Goal: Task Accomplishment & Management: Manage account settings

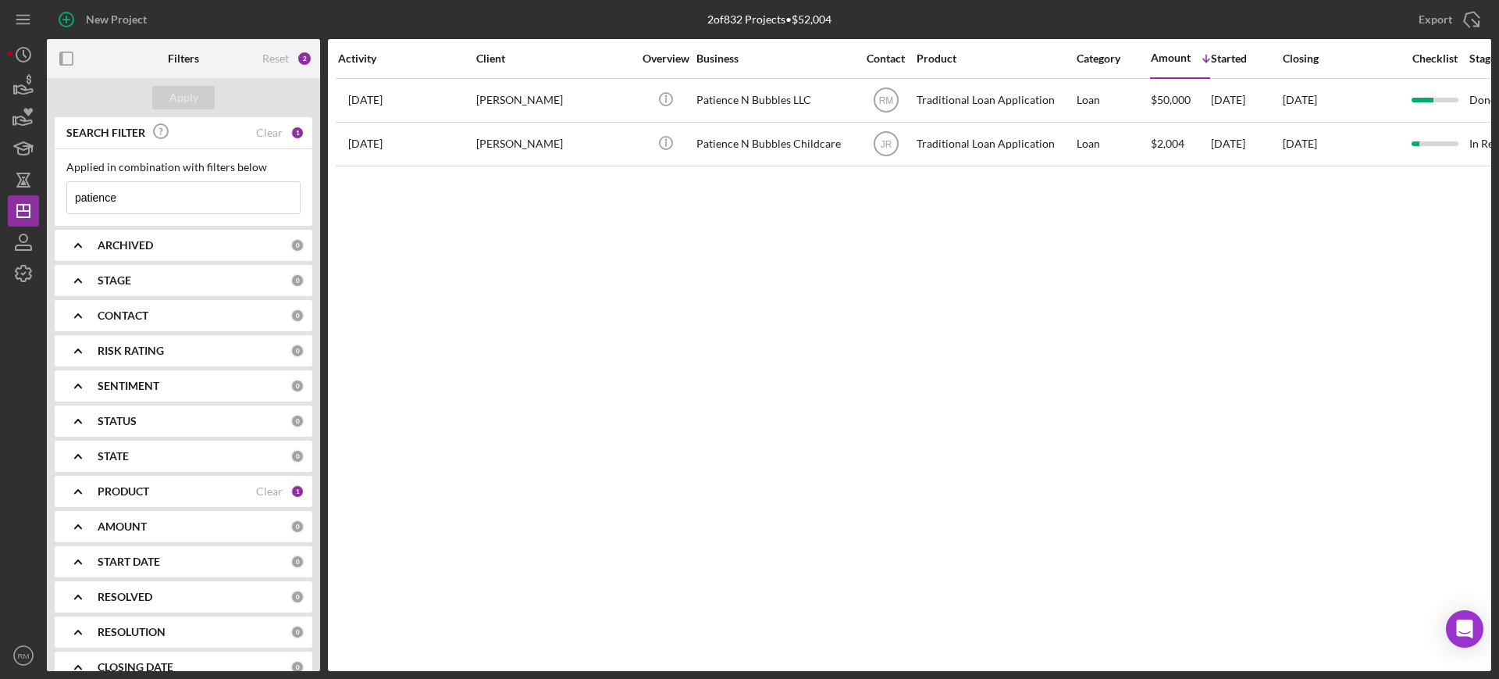
click at [141, 212] on input "patience" at bounding box center [183, 197] width 233 height 31
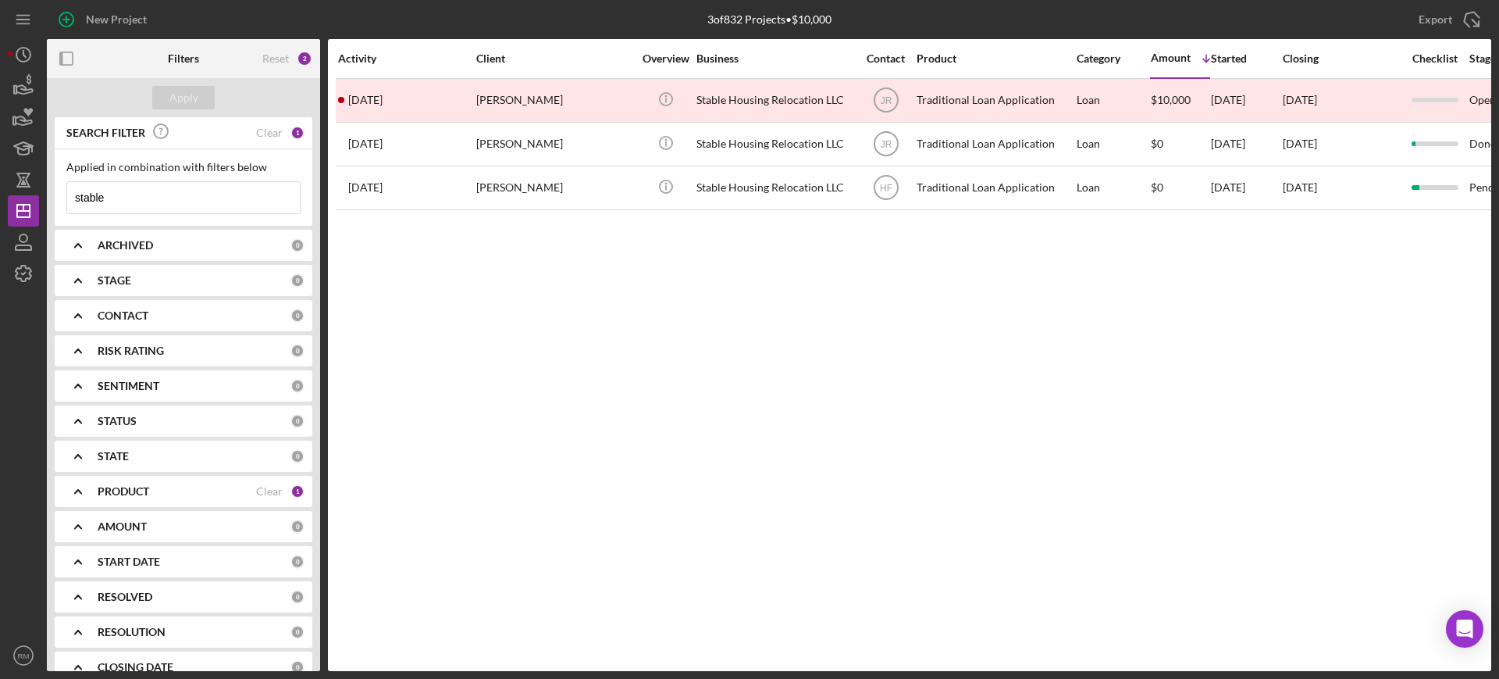
type input "stable"
click at [79, 233] on icon "Icon/Expander" at bounding box center [78, 245] width 39 height 39
click at [77, 302] on input "Active" at bounding box center [75, 309] width 16 height 16
checkbox input "true"
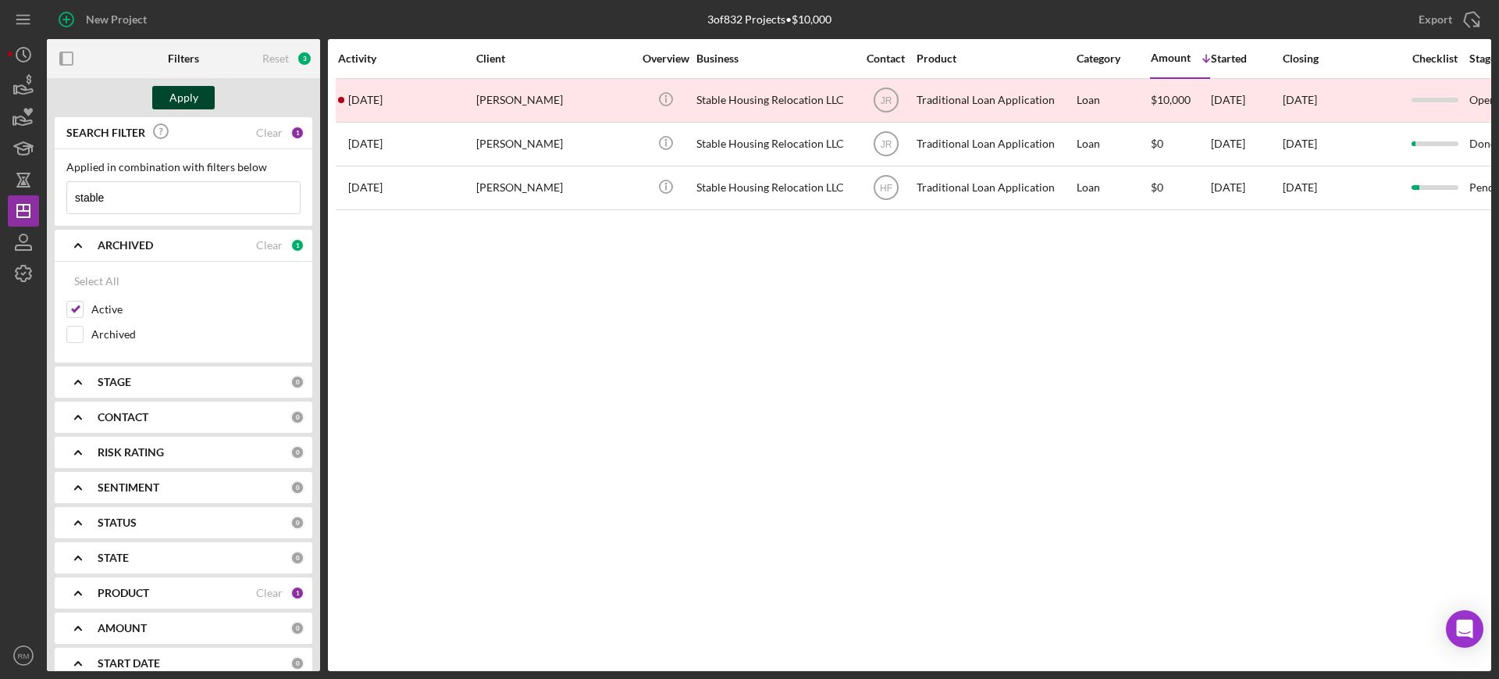
click at [177, 90] on div "Apply" at bounding box center [183, 97] width 29 height 23
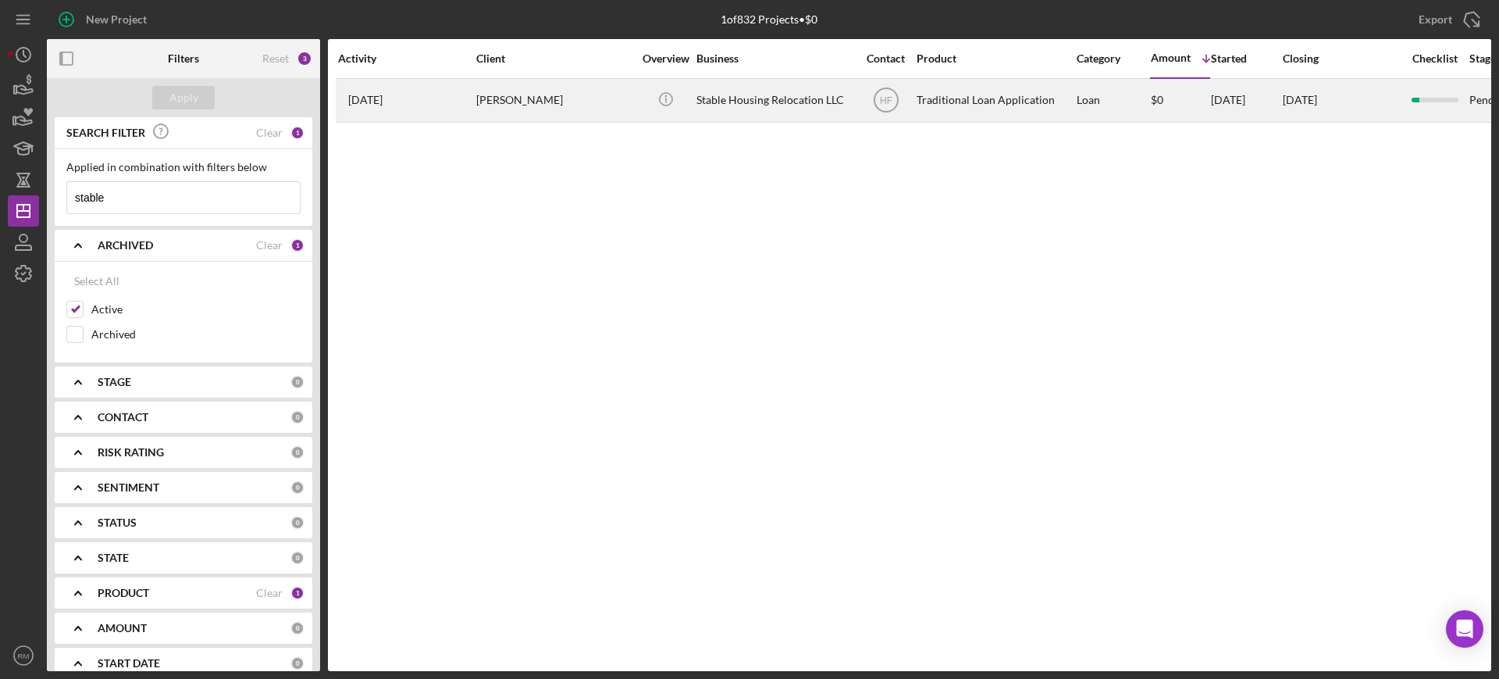
click at [421, 99] on div "[DATE] [PERSON_NAME]" at bounding box center [406, 100] width 137 height 41
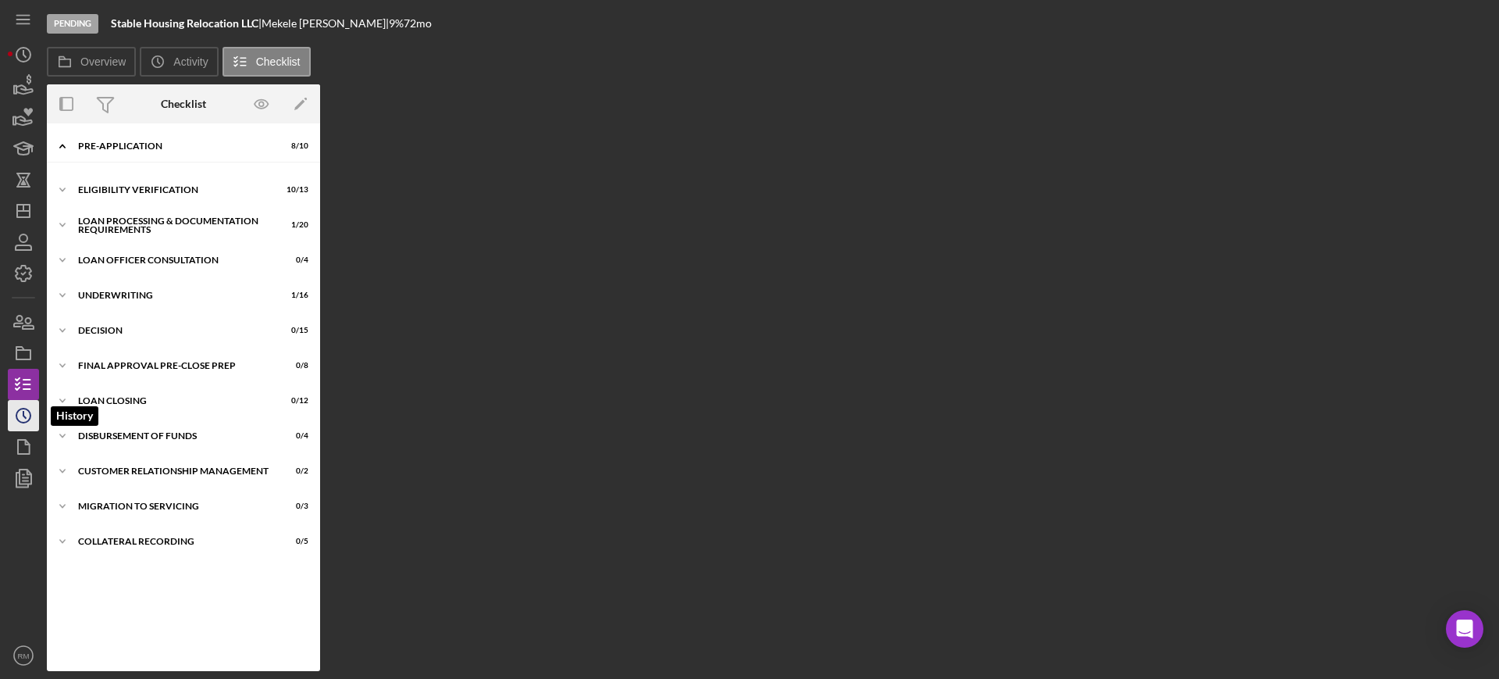
click at [26, 412] on icon "Icon/History" at bounding box center [23, 415] width 39 height 39
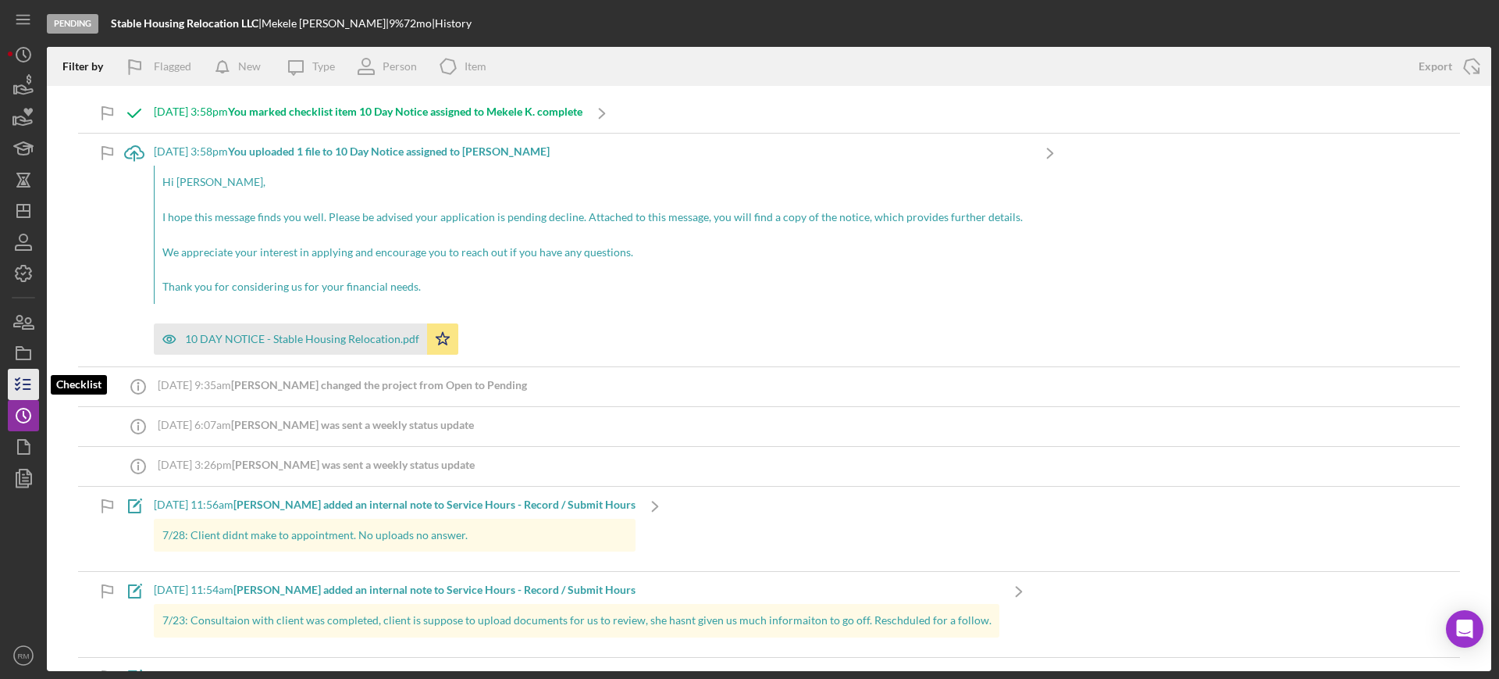
click at [24, 369] on icon "button" at bounding box center [23, 384] width 39 height 39
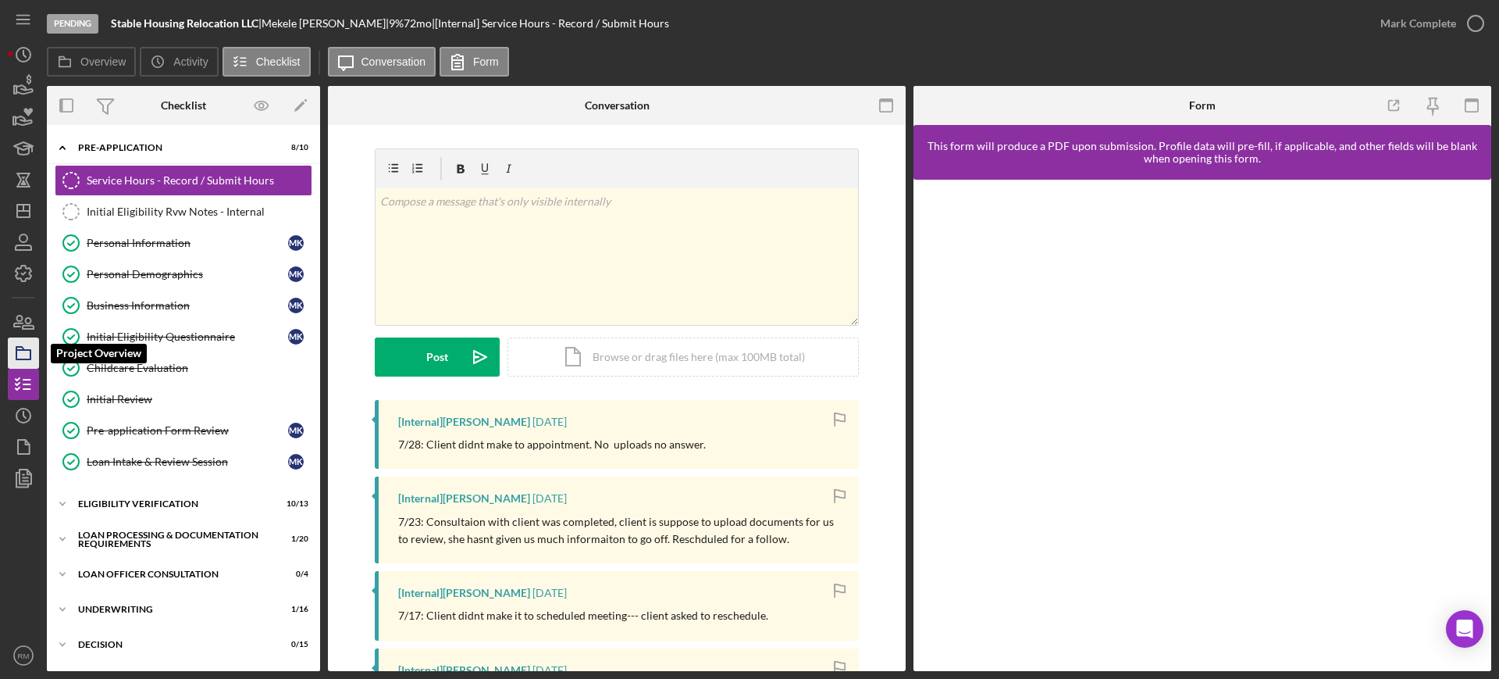
click at [23, 365] on icon "button" at bounding box center [23, 352] width 39 height 39
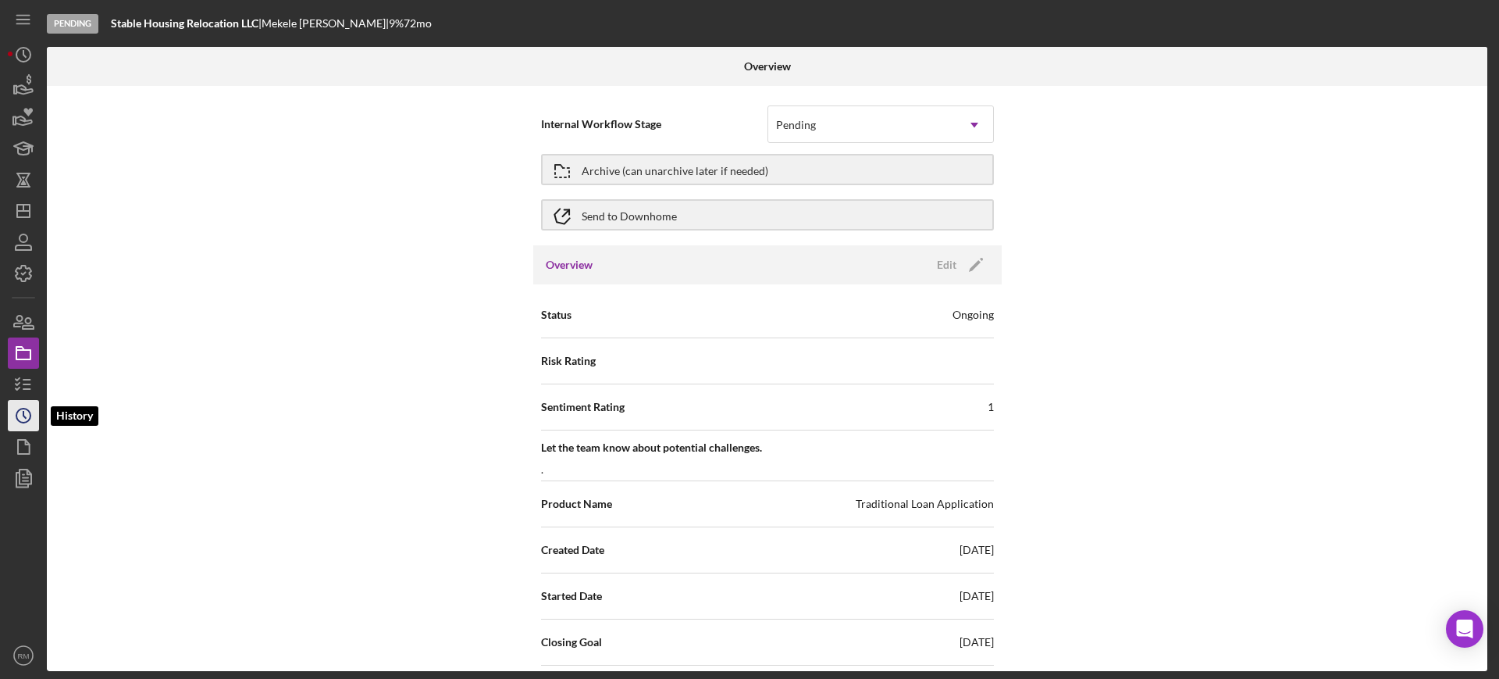
click at [23, 430] on icon "Icon/History" at bounding box center [23, 415] width 39 height 39
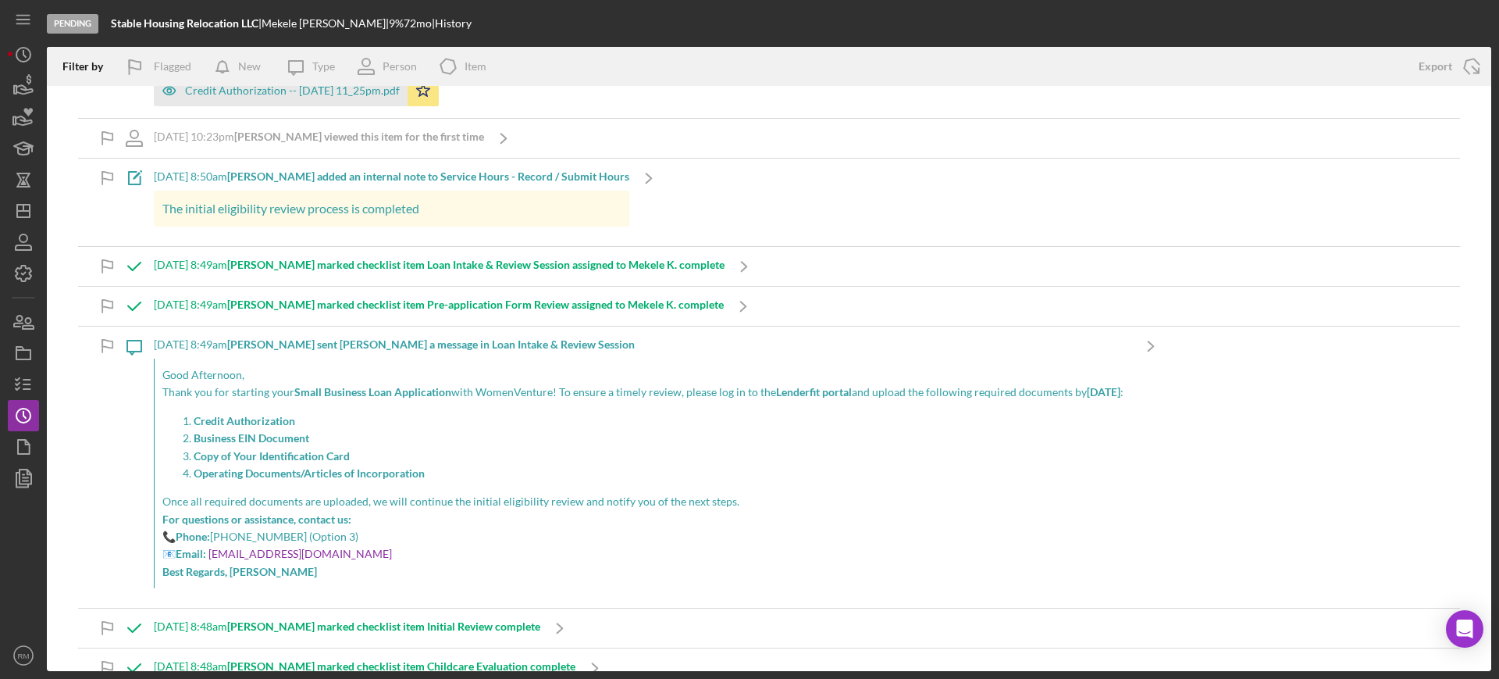
scroll to position [3581, 0]
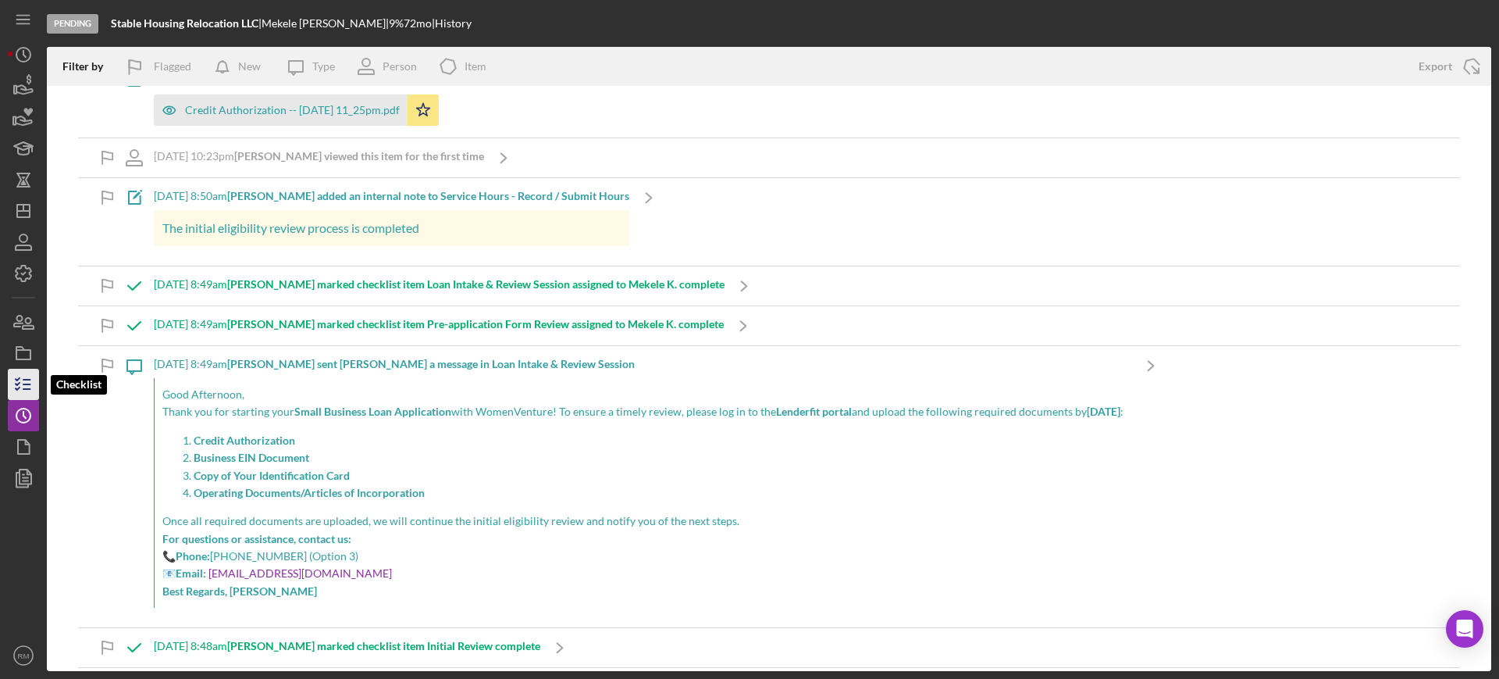
click at [27, 370] on icon "button" at bounding box center [23, 384] width 39 height 39
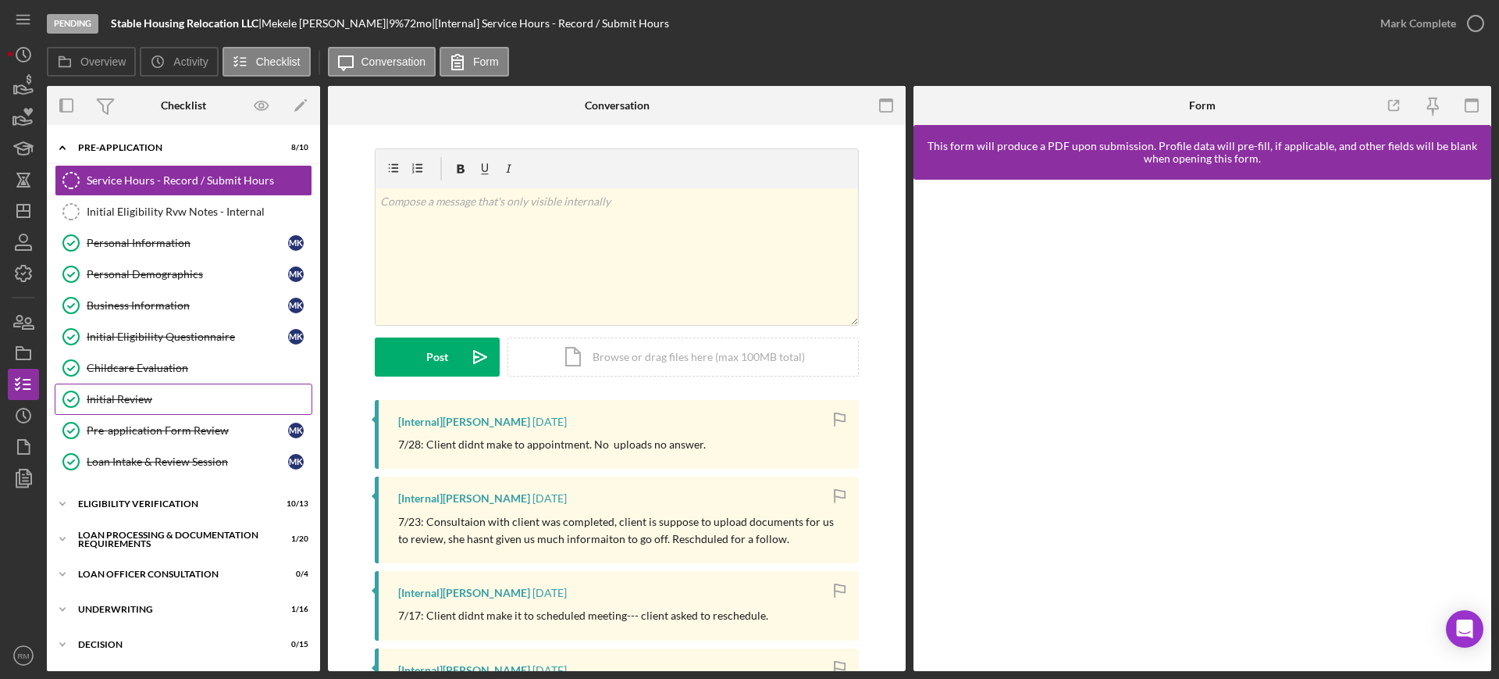
scroll to position [209, 0]
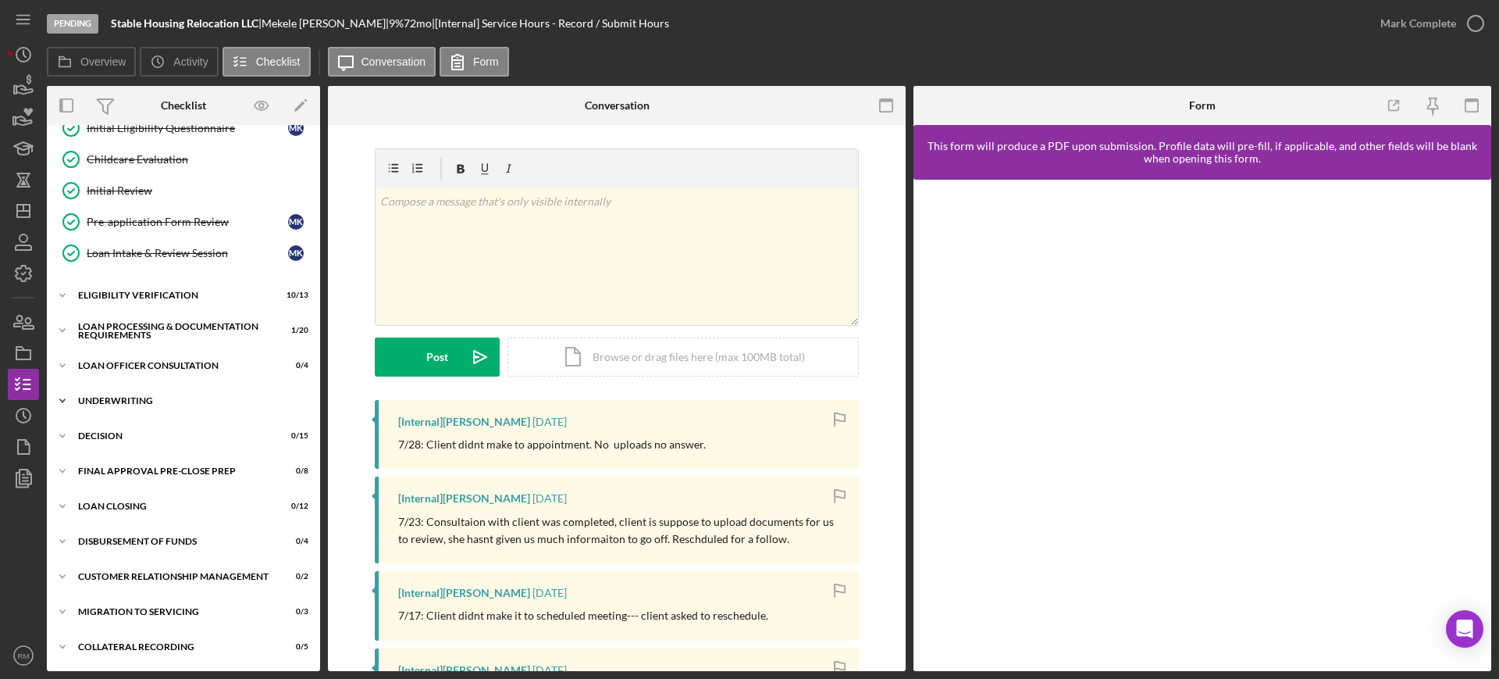
click at [150, 388] on div "Icon/Expander Underwriting 1 / 16" at bounding box center [183, 400] width 273 height 31
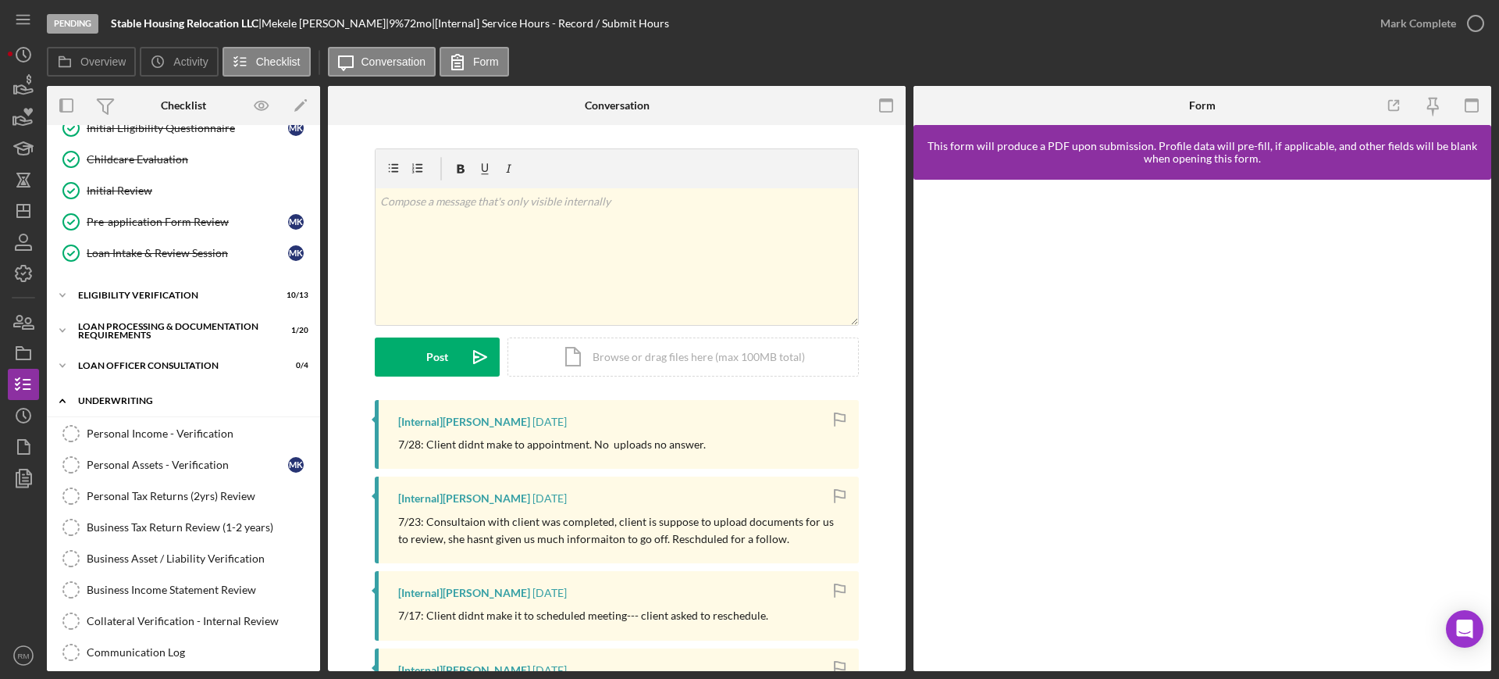
scroll to position [717, 0]
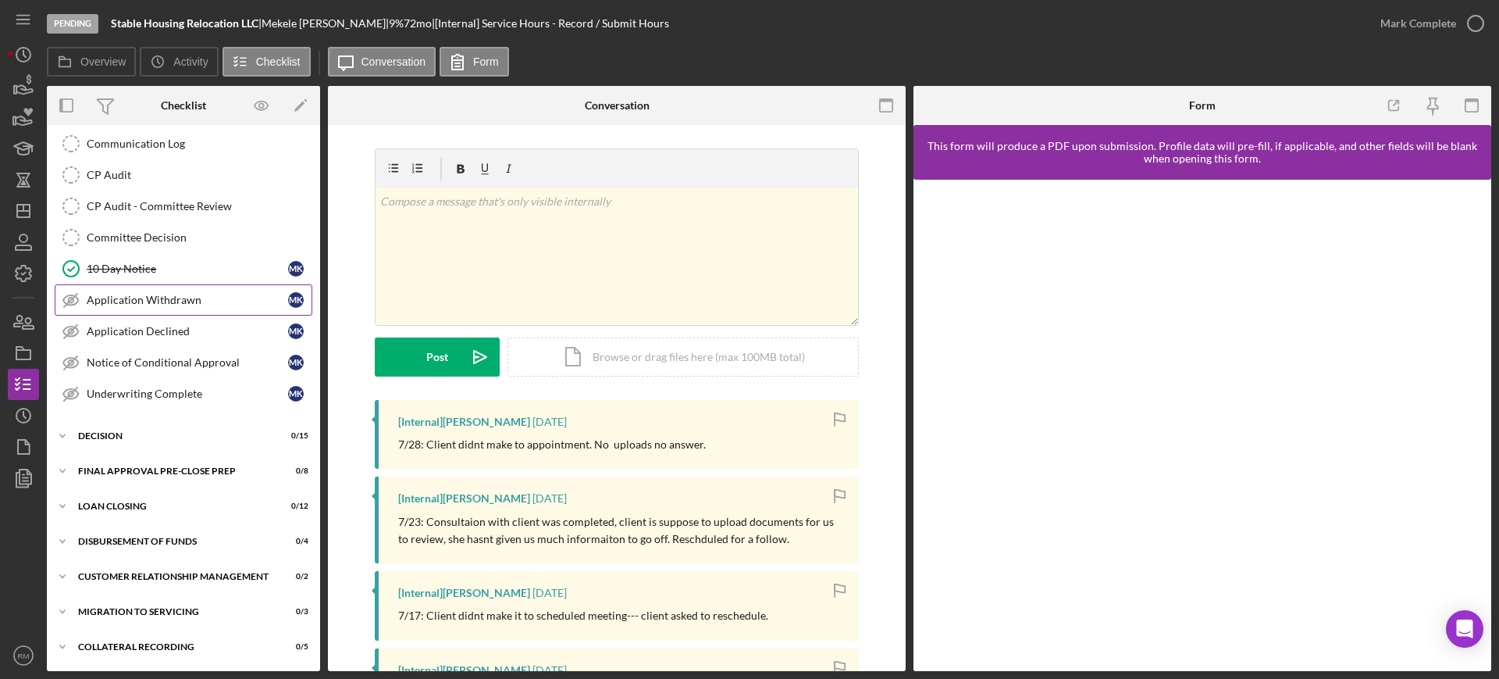
click at [190, 296] on div "Application Withdrawn" at bounding box center [187, 300] width 201 height 12
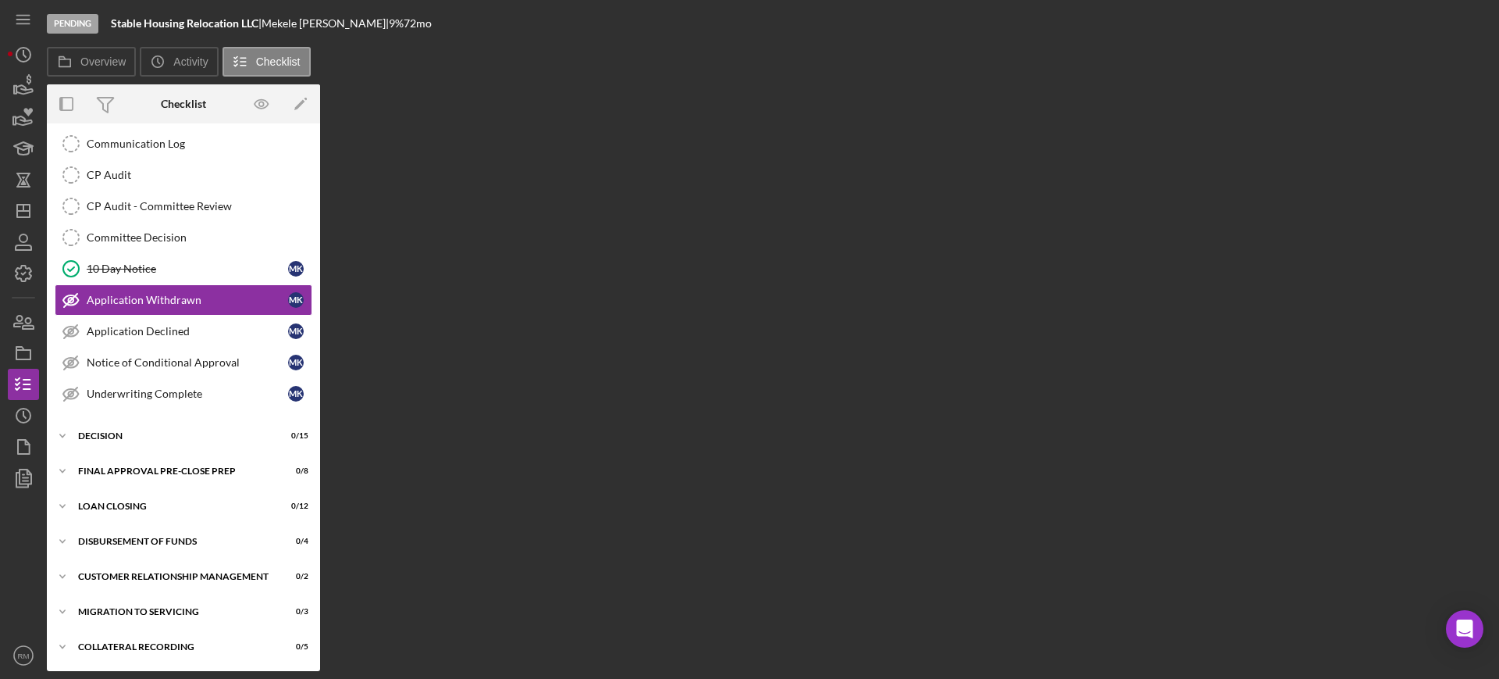
scroll to position [717, 0]
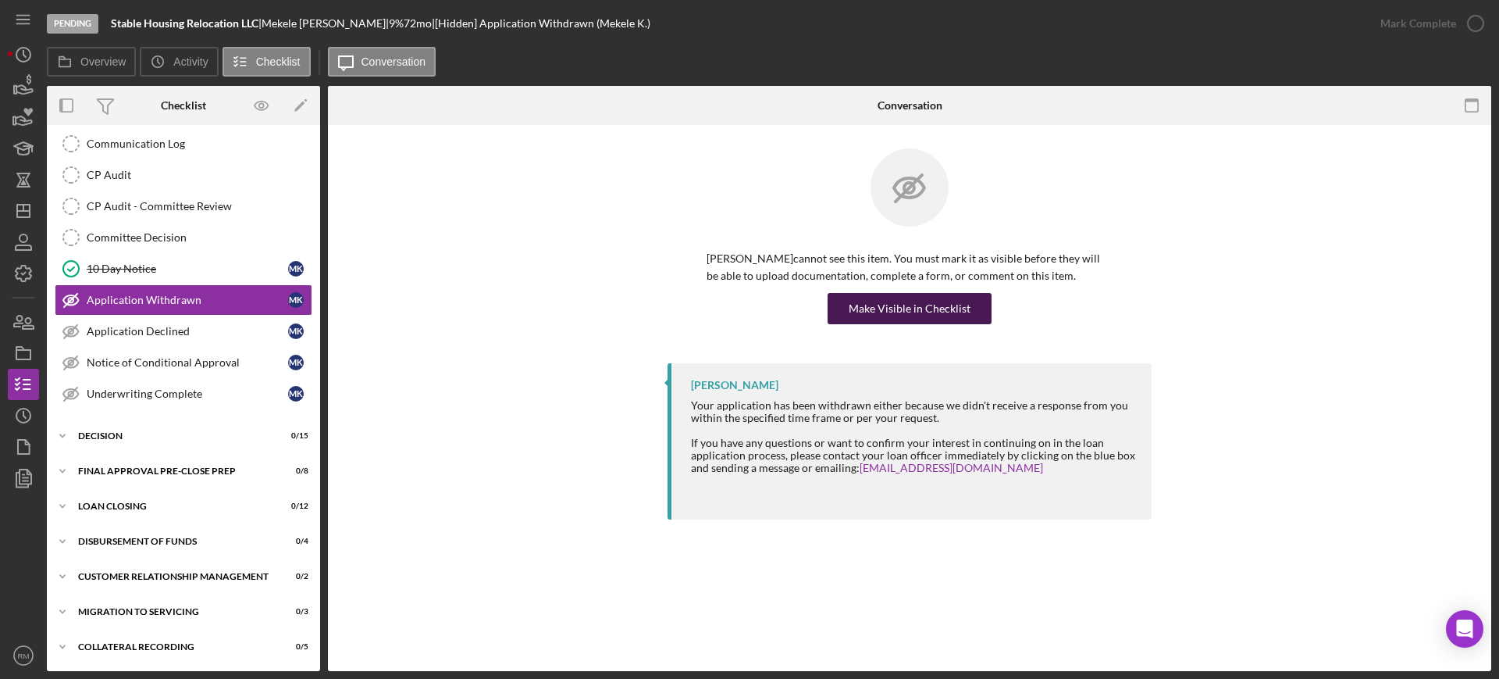
click at [934, 312] on div "Make Visible in Checklist" at bounding box center [910, 308] width 122 height 31
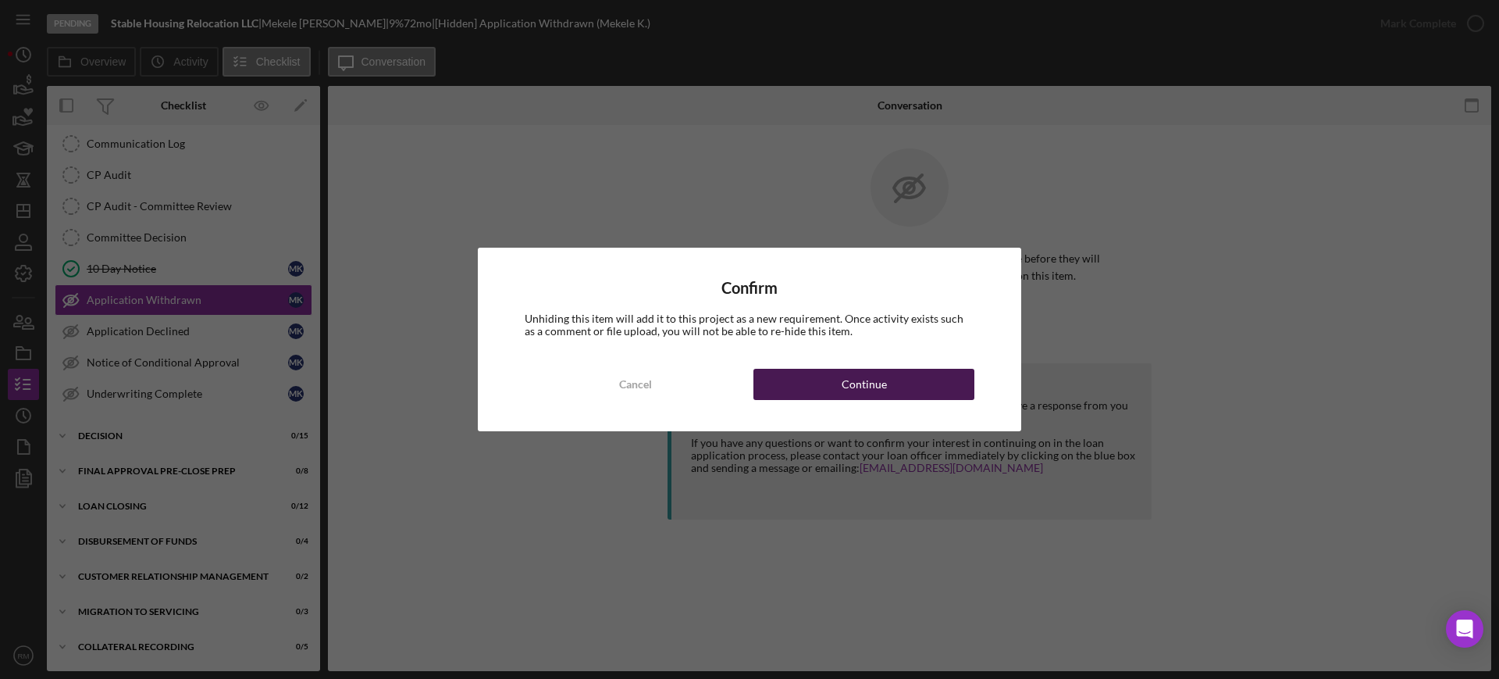
click at [850, 382] on div "Continue" at bounding box center [864, 384] width 45 height 31
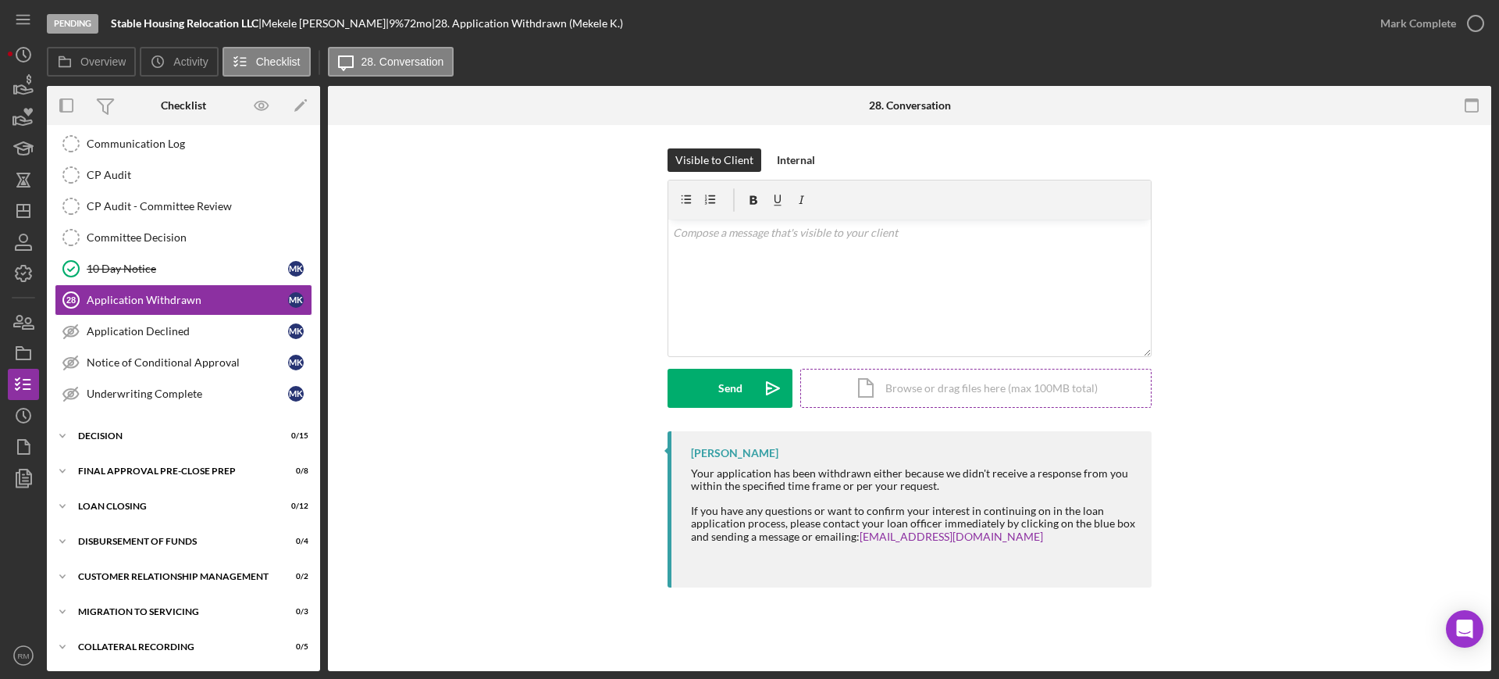
click at [930, 387] on div "Icon/Document Browse or drag files here (max 100MB total) Tap to choose files o…" at bounding box center [975, 388] width 351 height 39
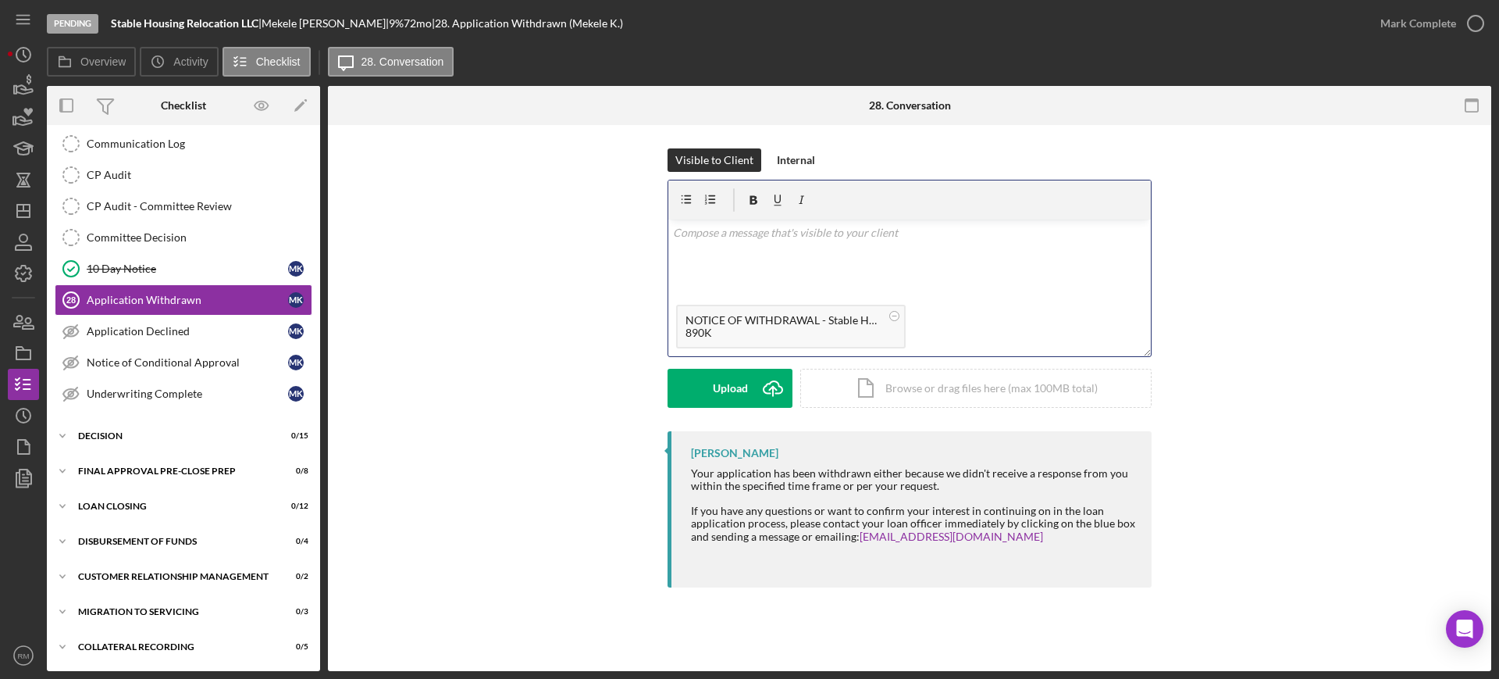
click at [731, 257] on div "v Color teal Color pink Remove color Add row above Add row below Add column bef…" at bounding box center [910, 257] width 483 height 77
paste div
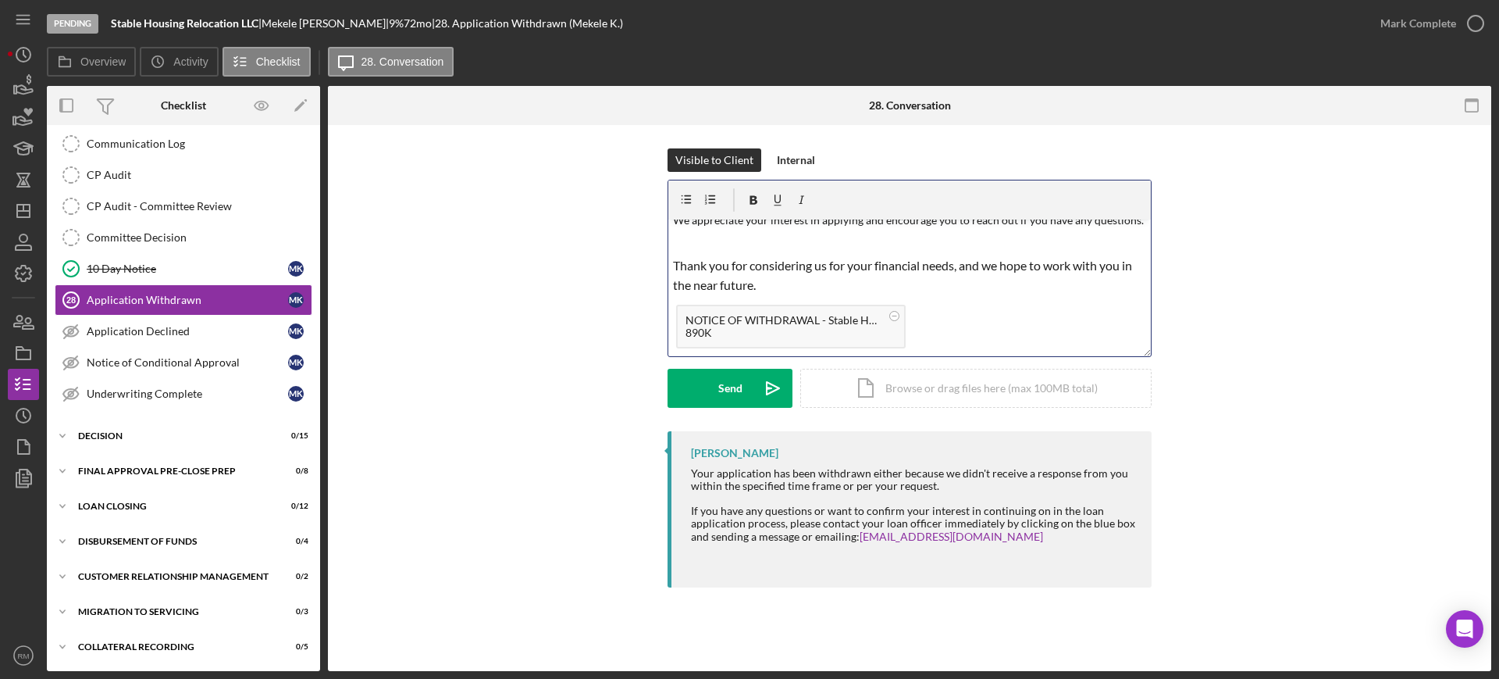
scroll to position [0, 0]
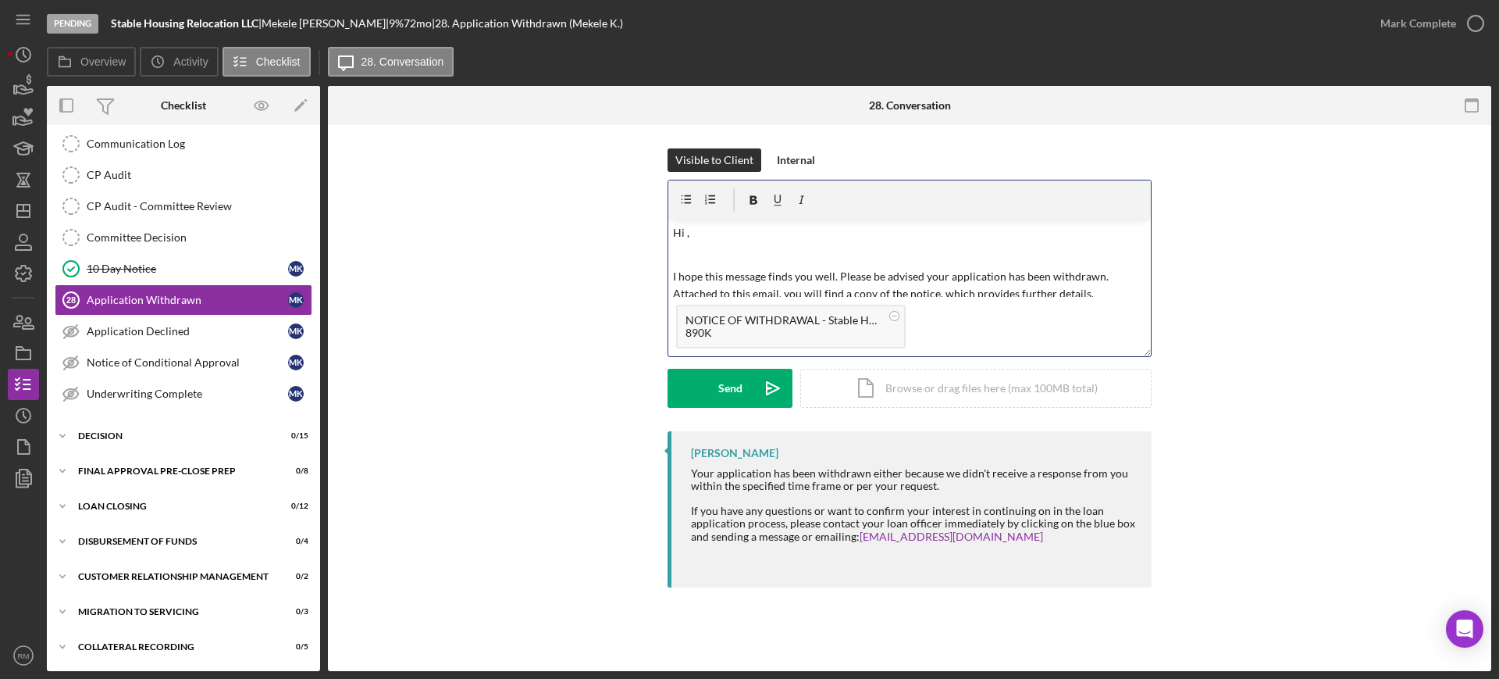
click at [707, 237] on p "Hi ," at bounding box center [910, 232] width 474 height 17
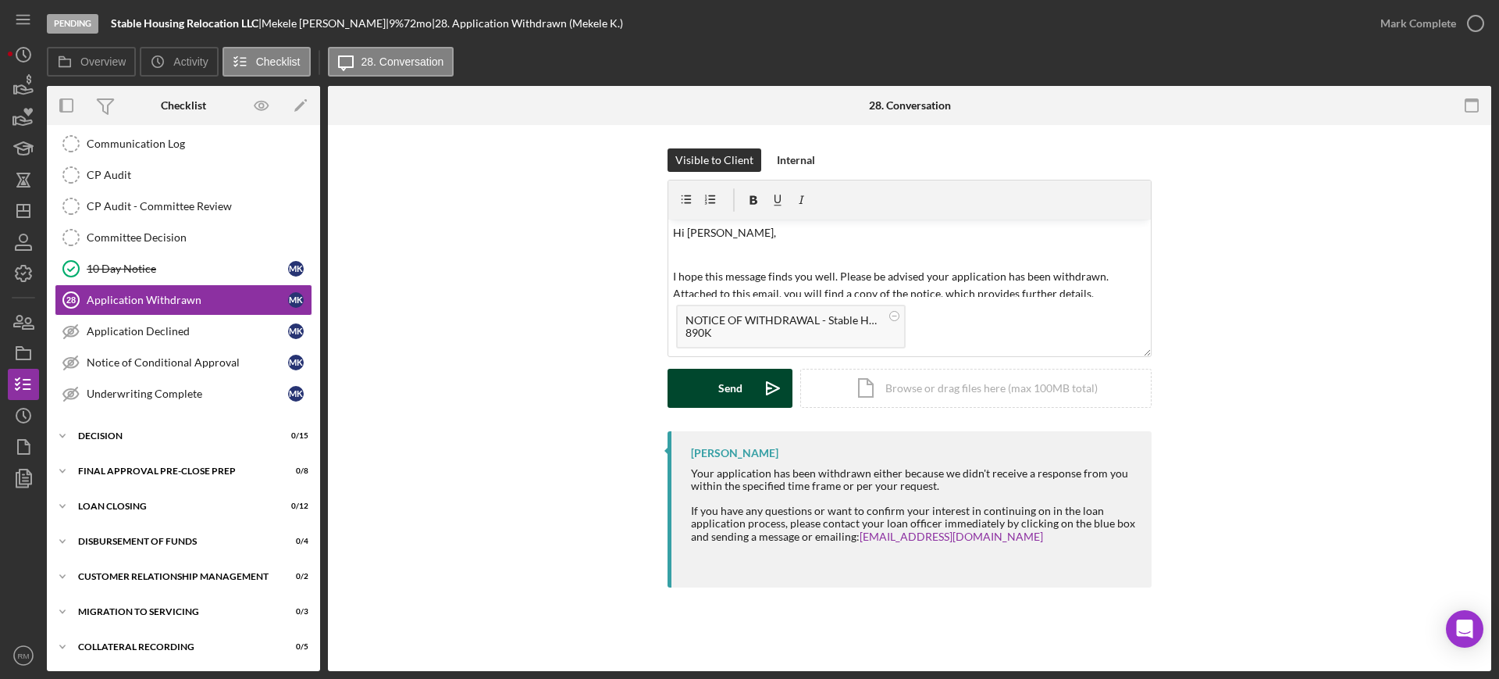
click at [700, 376] on button "Send Icon/icon-invite-send" at bounding box center [730, 388] width 125 height 39
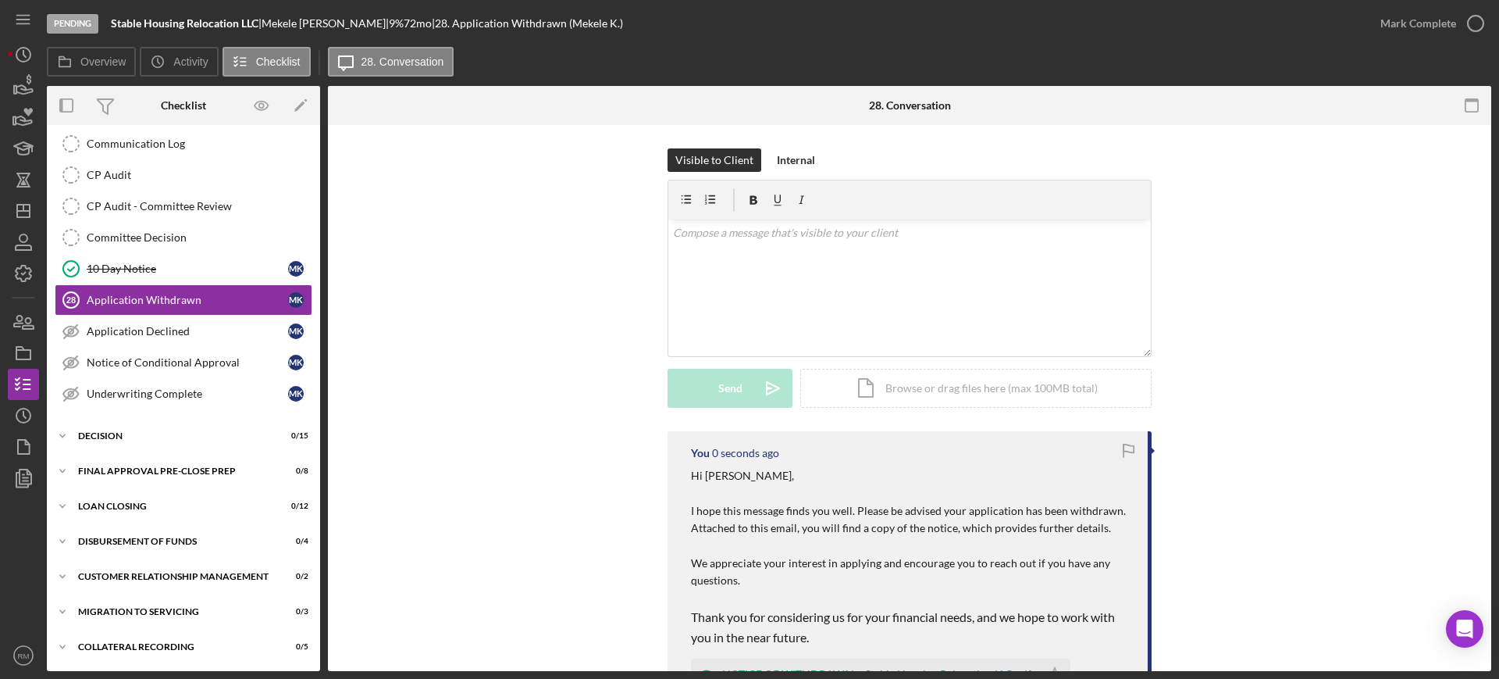
click at [1447, 18] on div "Mark Complete" at bounding box center [1419, 23] width 76 height 31
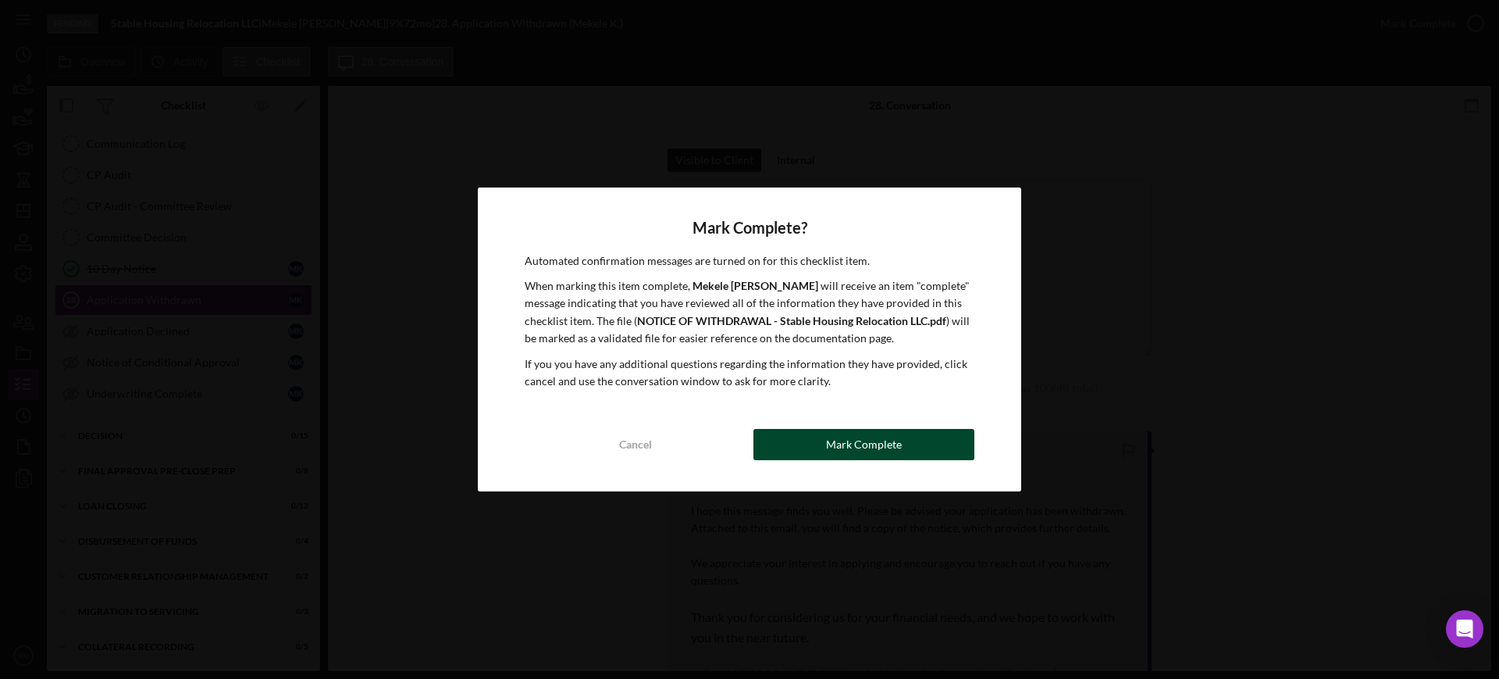
click at [778, 432] on button "Mark Complete" at bounding box center [864, 444] width 221 height 31
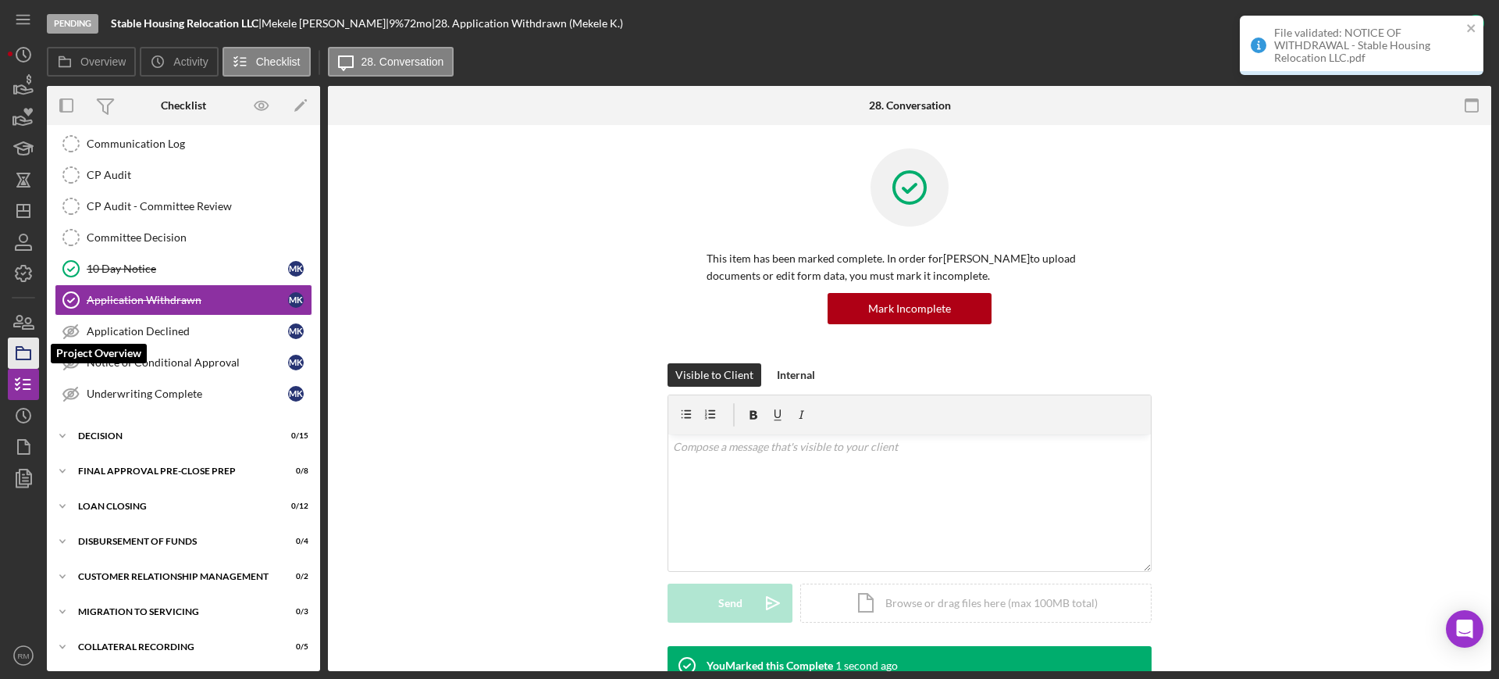
click at [31, 345] on icon "button" at bounding box center [23, 352] width 39 height 39
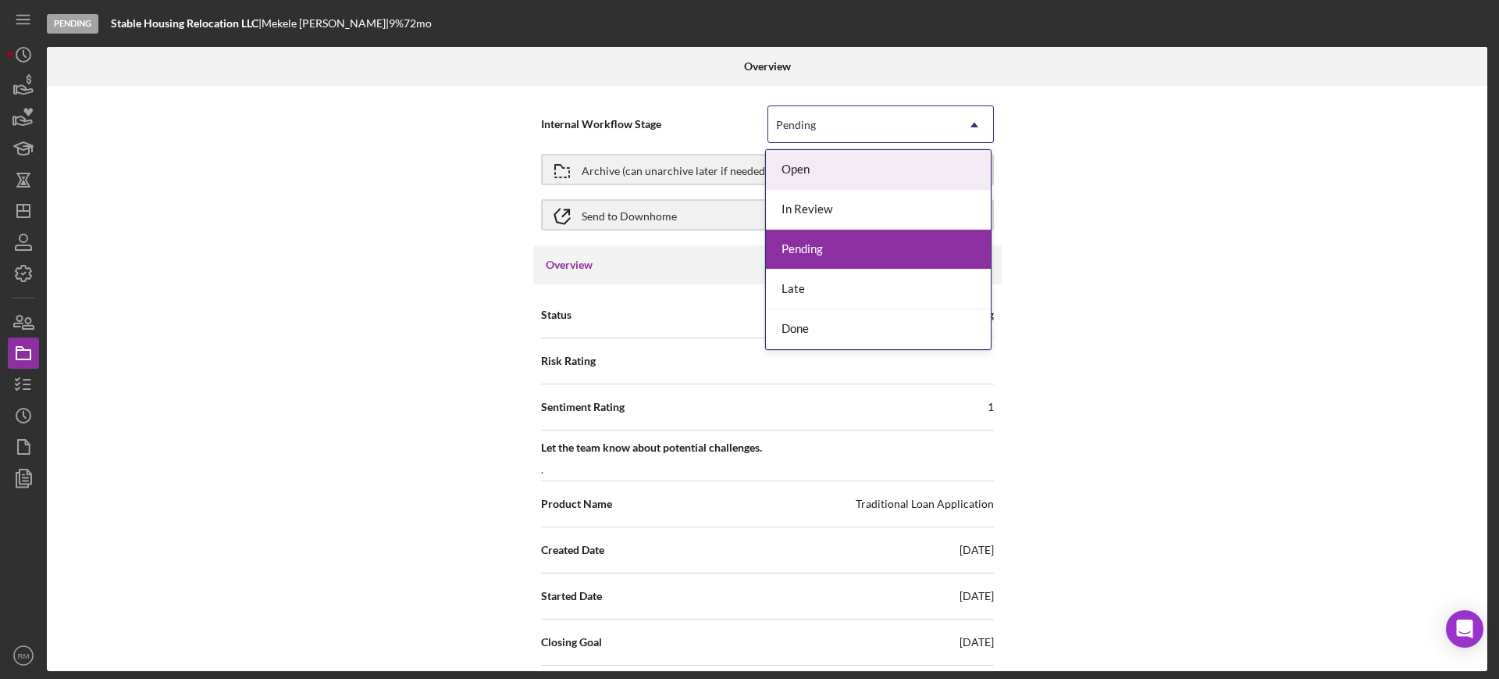
click at [875, 111] on div "Pending" at bounding box center [861, 125] width 187 height 36
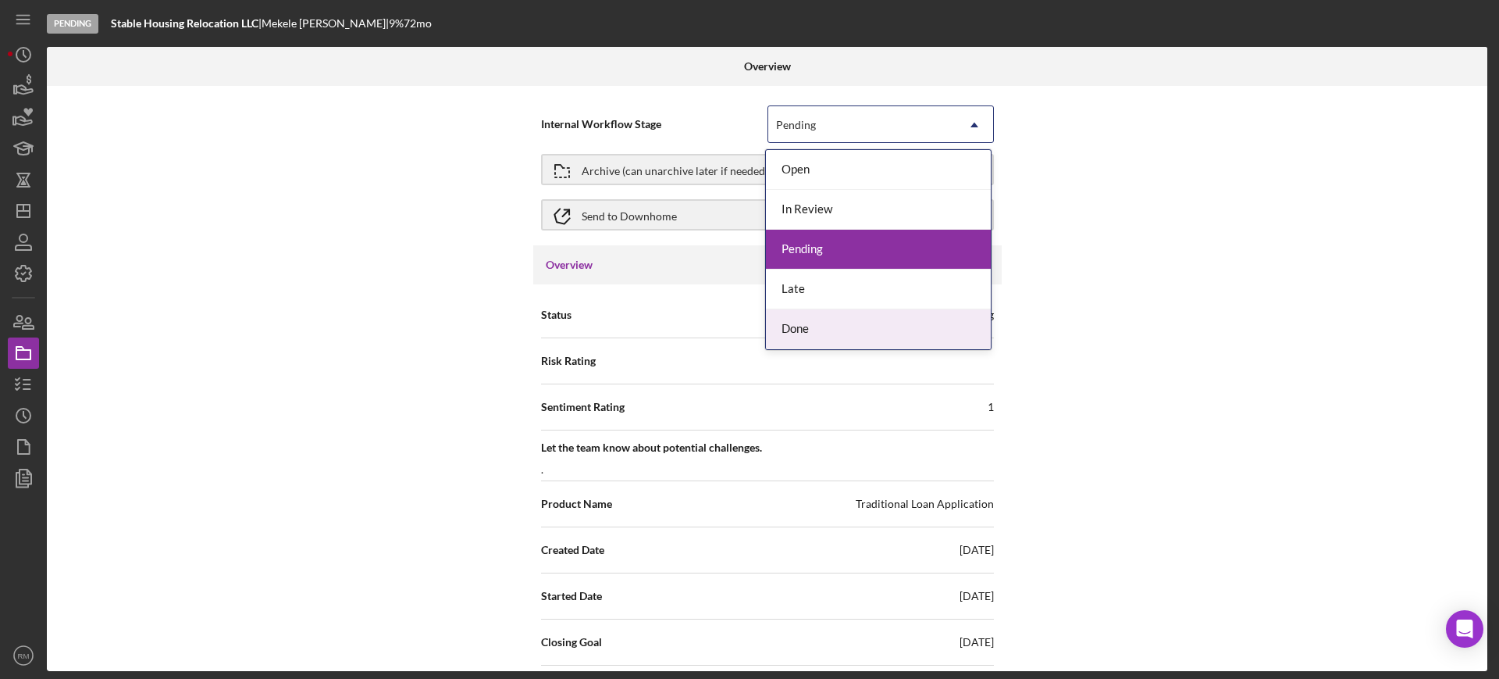
click at [804, 312] on div "Done" at bounding box center [878, 329] width 225 height 40
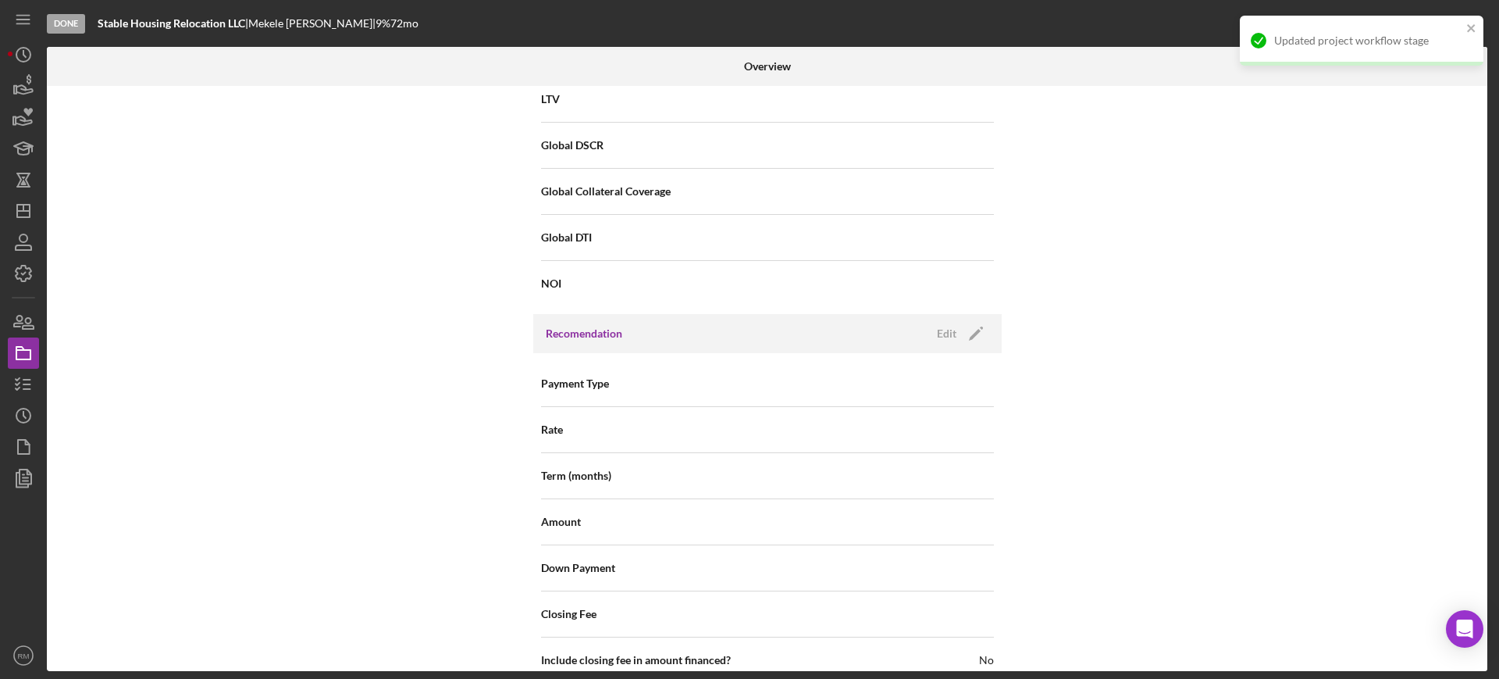
scroll to position [1802, 0]
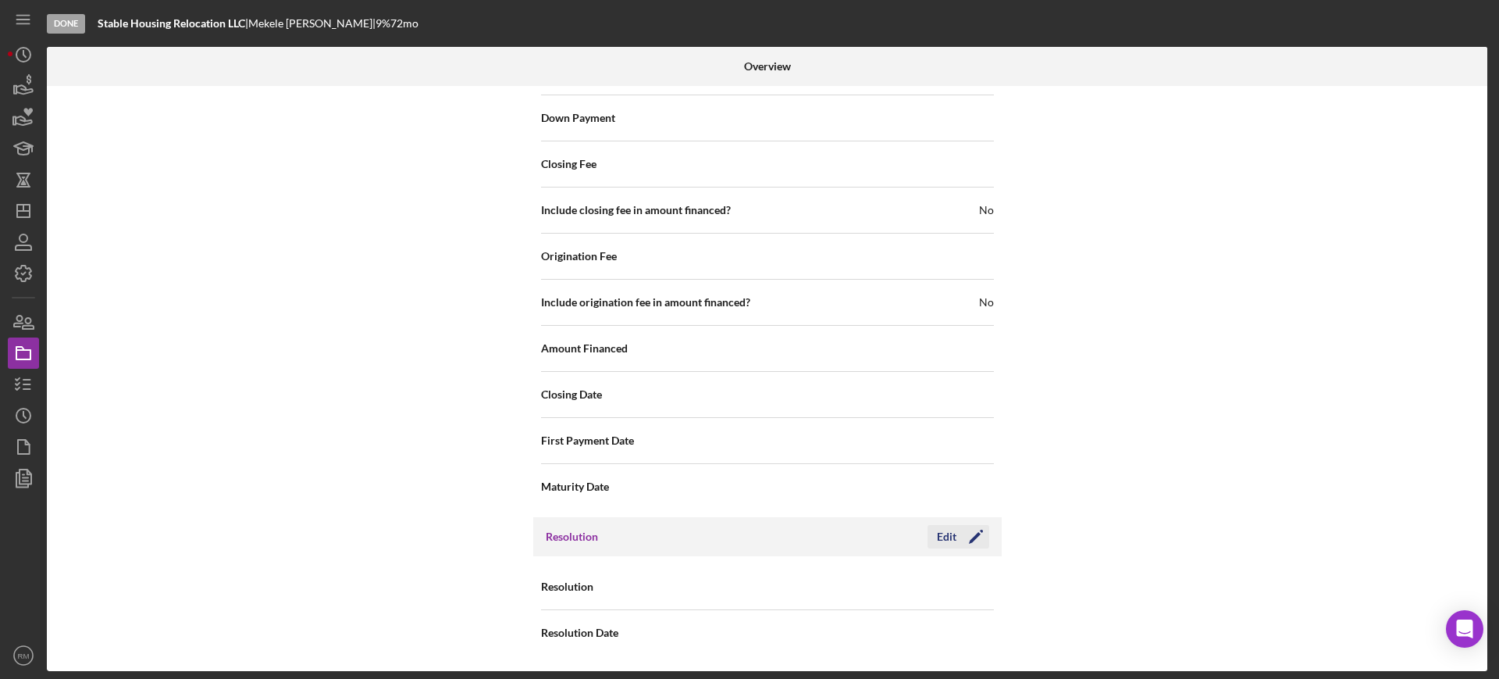
click at [948, 535] on div "Edit" at bounding box center [947, 536] width 20 height 23
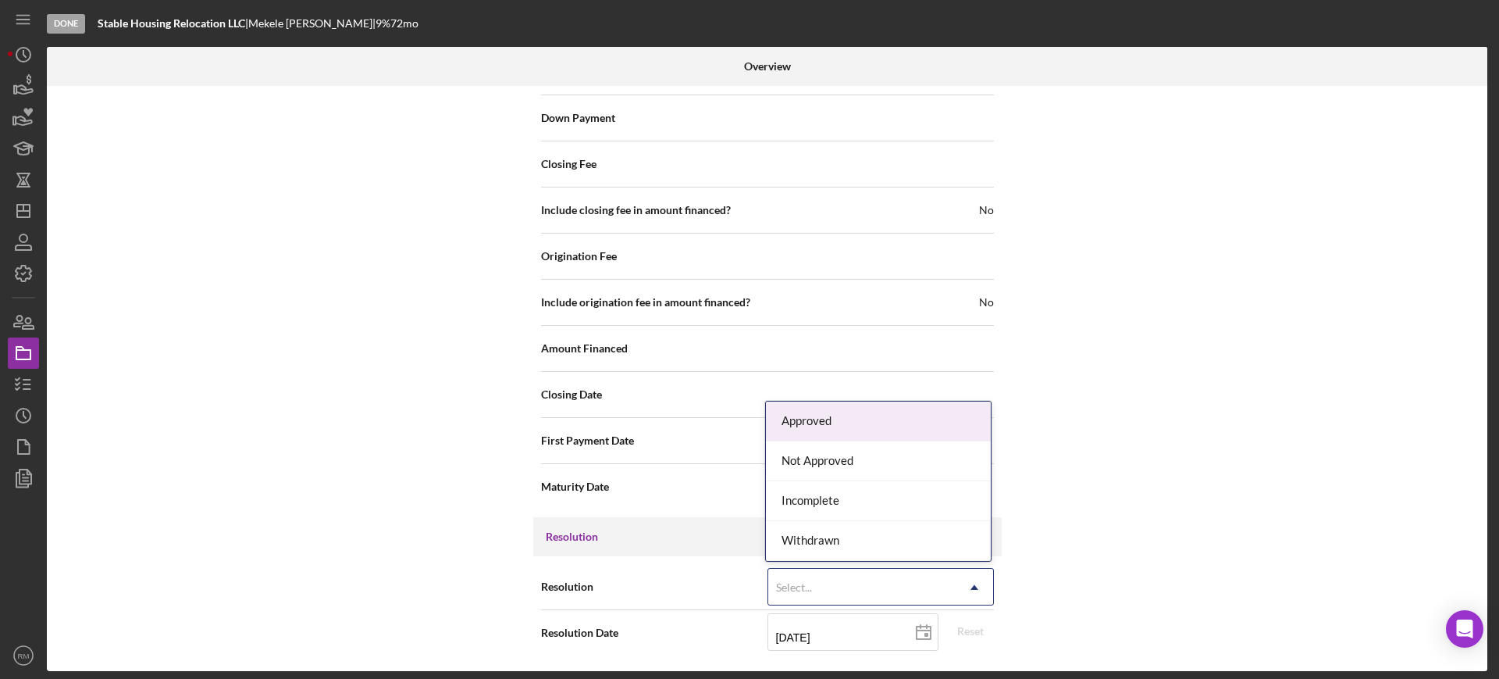
click at [886, 590] on div "Select..." at bounding box center [861, 587] width 187 height 36
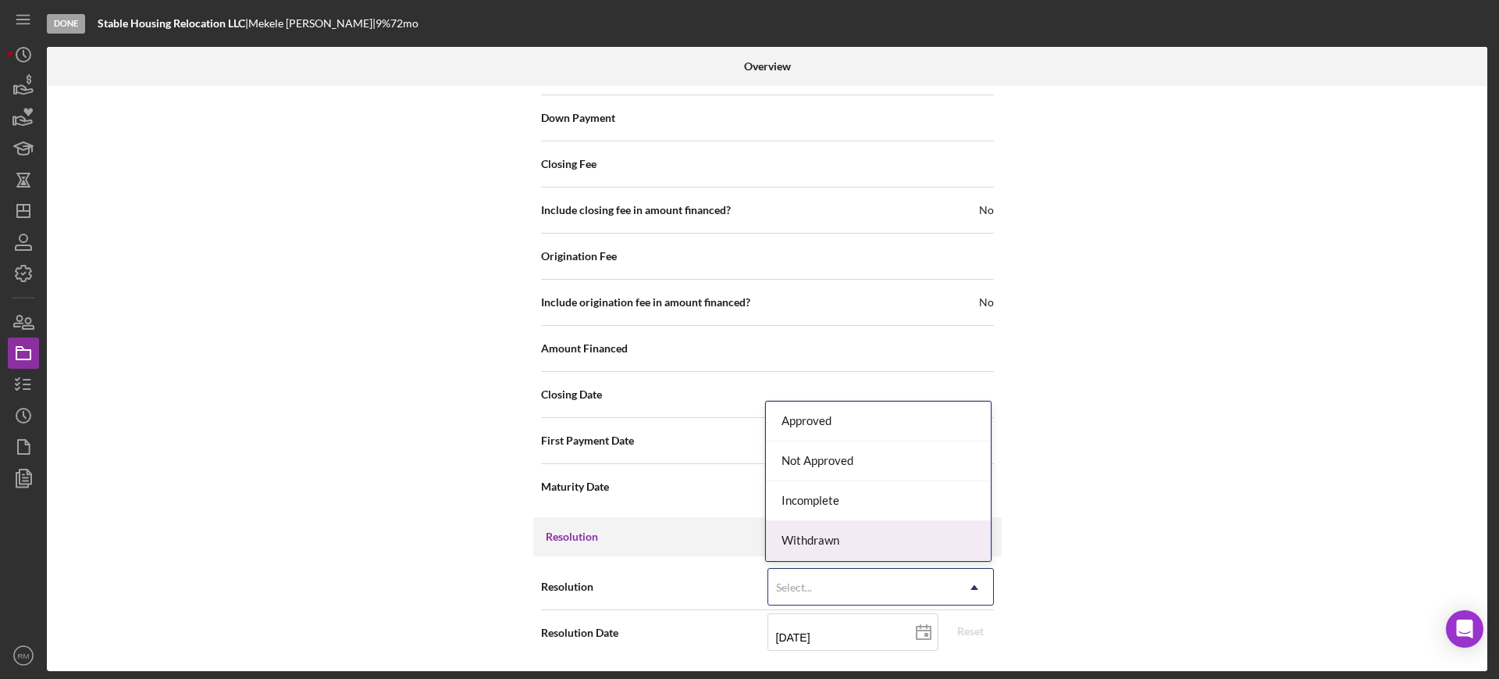
click at [853, 559] on div "Withdrawn" at bounding box center [878, 541] width 225 height 40
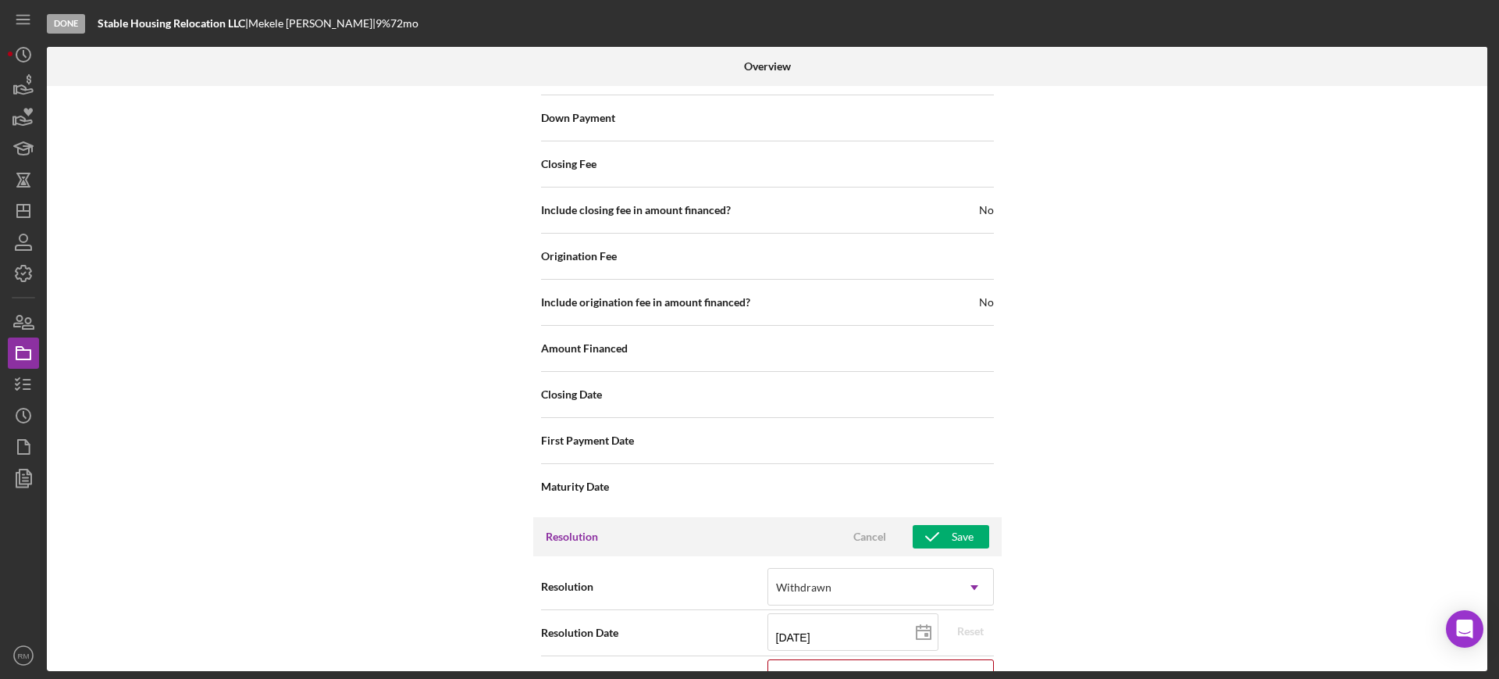
scroll to position [1902, 0]
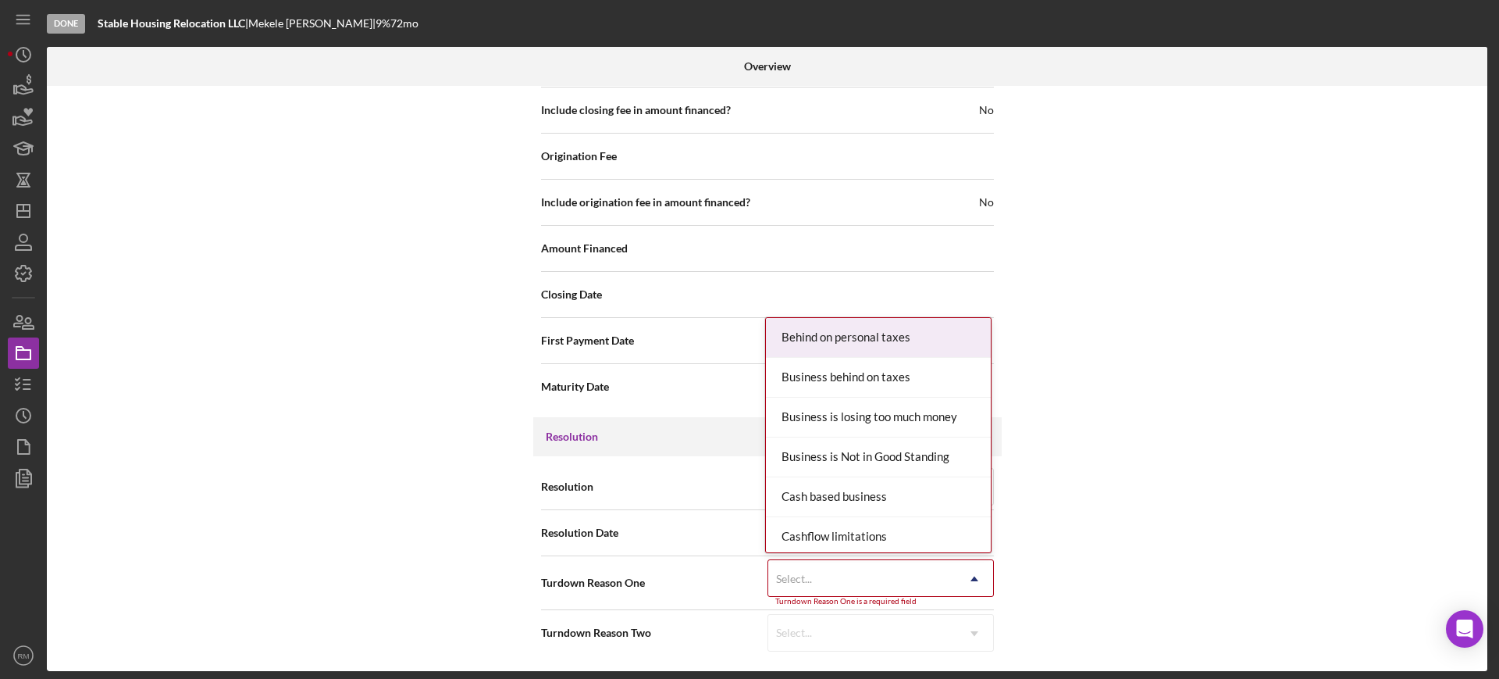
click at [840, 571] on div "Select..." at bounding box center [861, 579] width 187 height 36
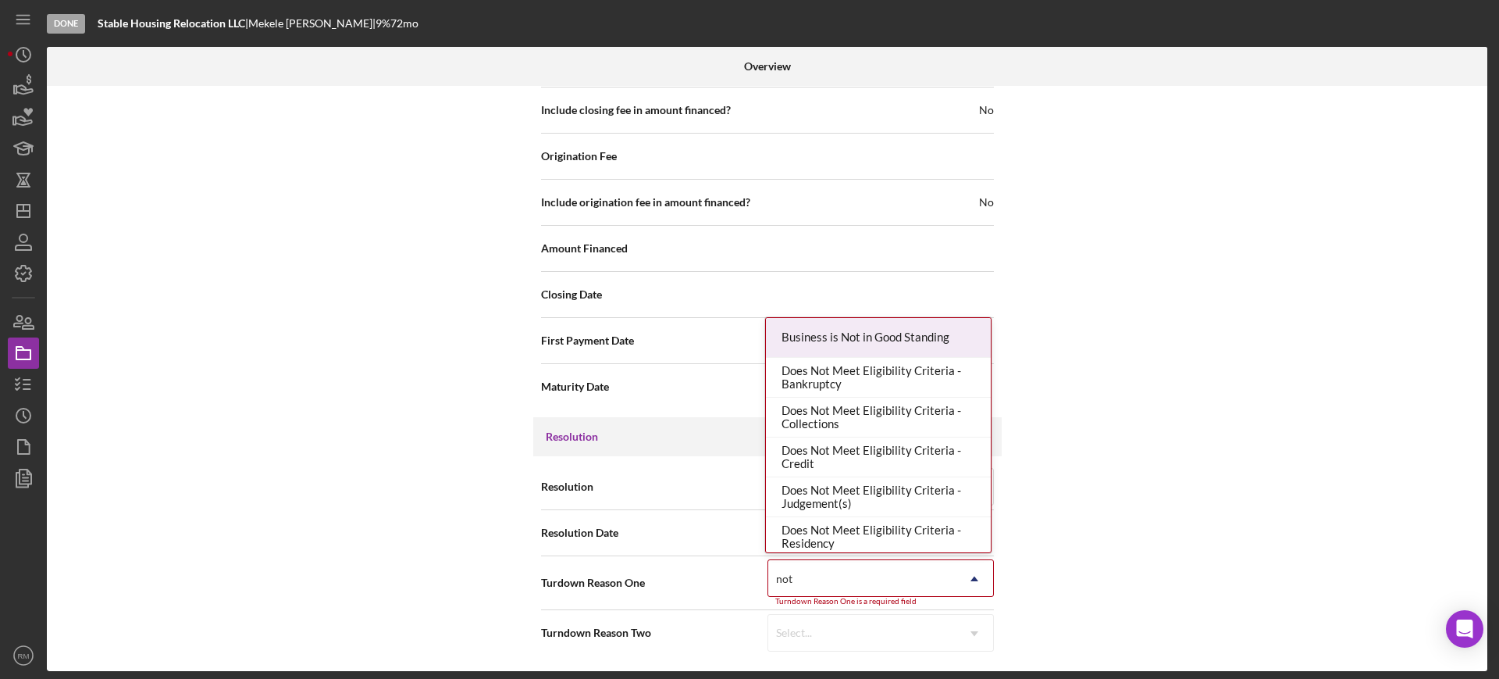
type input "not re"
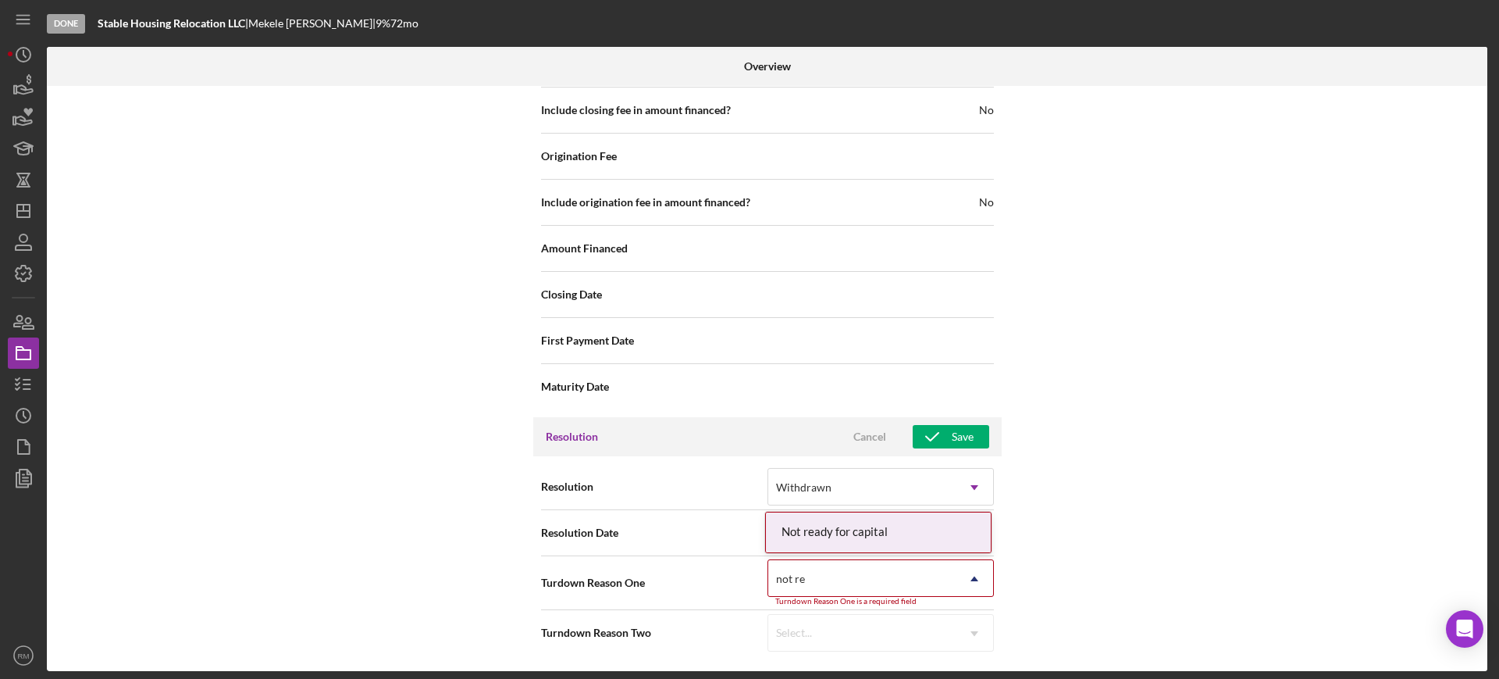
click at [838, 540] on div "Not ready for capital" at bounding box center [878, 532] width 225 height 40
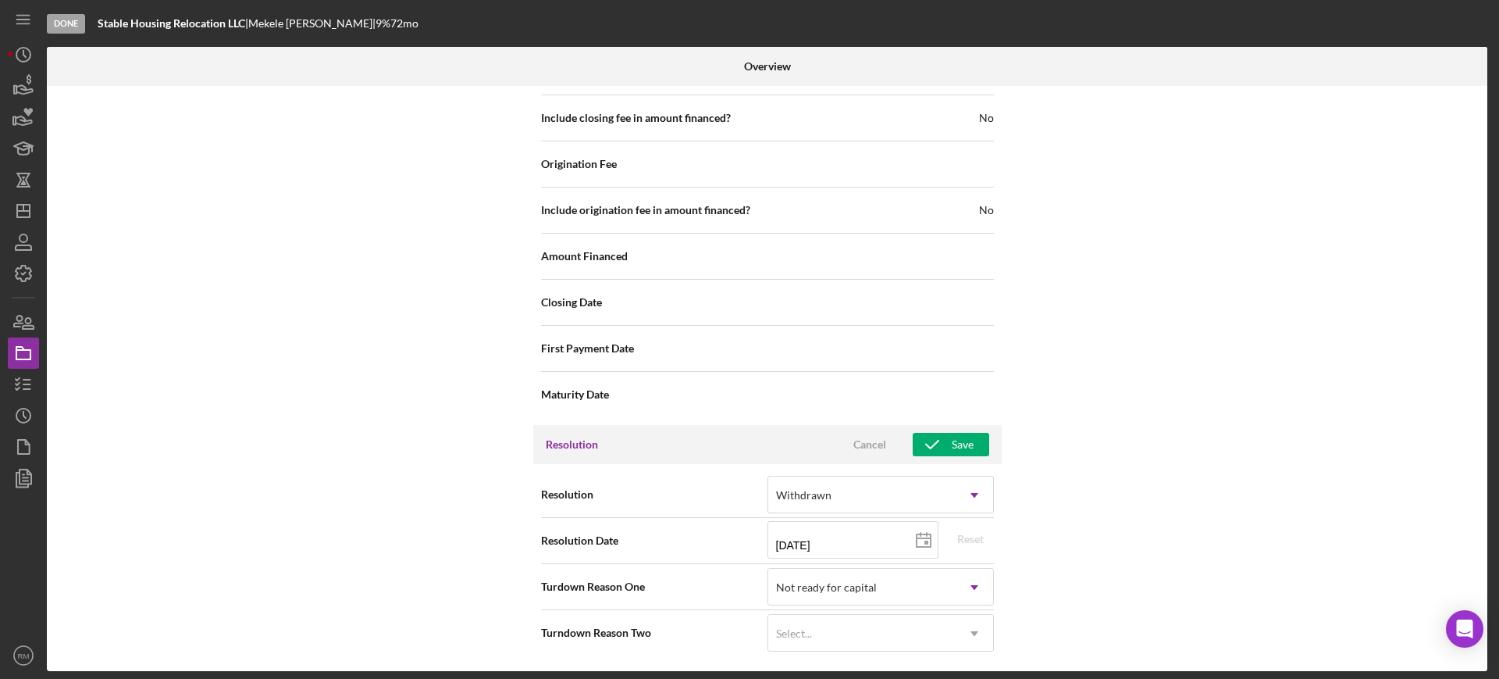
scroll to position [1894, 0]
click at [958, 433] on div "Save" at bounding box center [963, 444] width 22 height 23
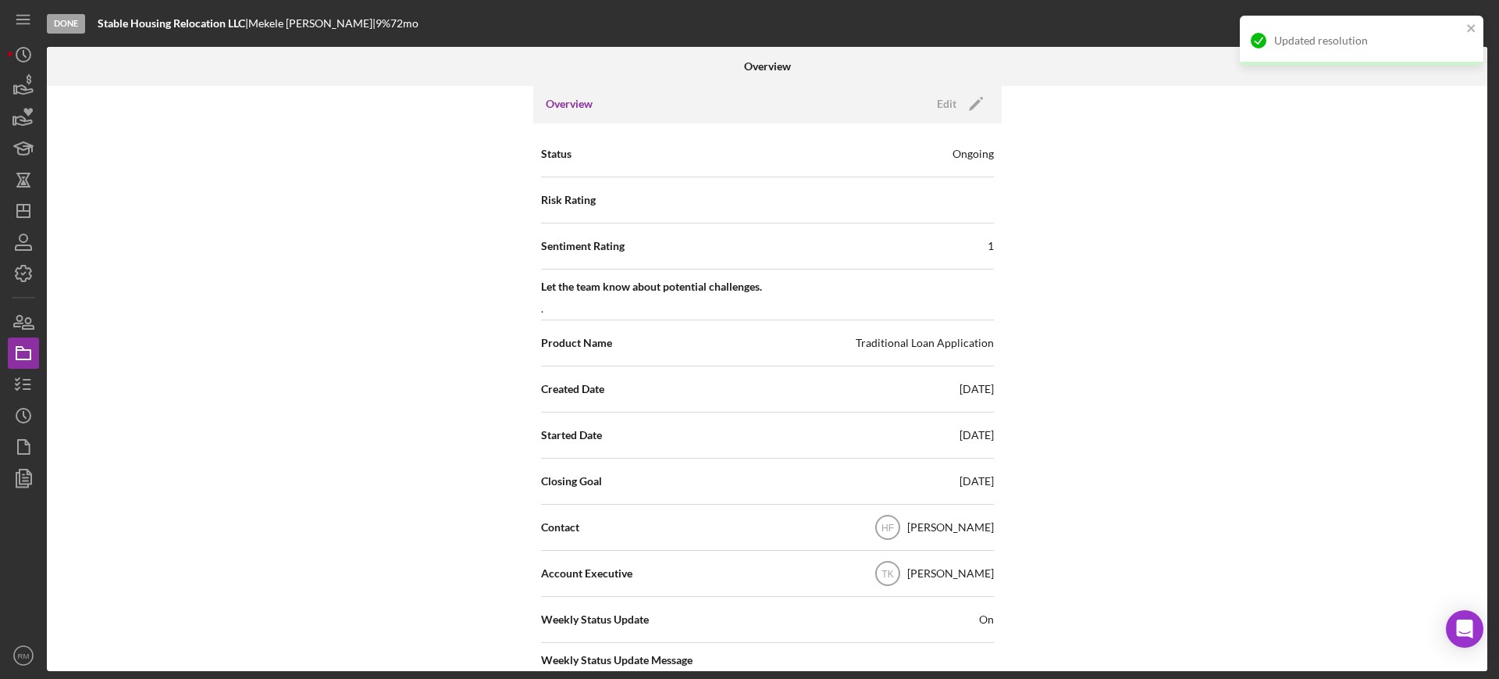
scroll to position [0, 0]
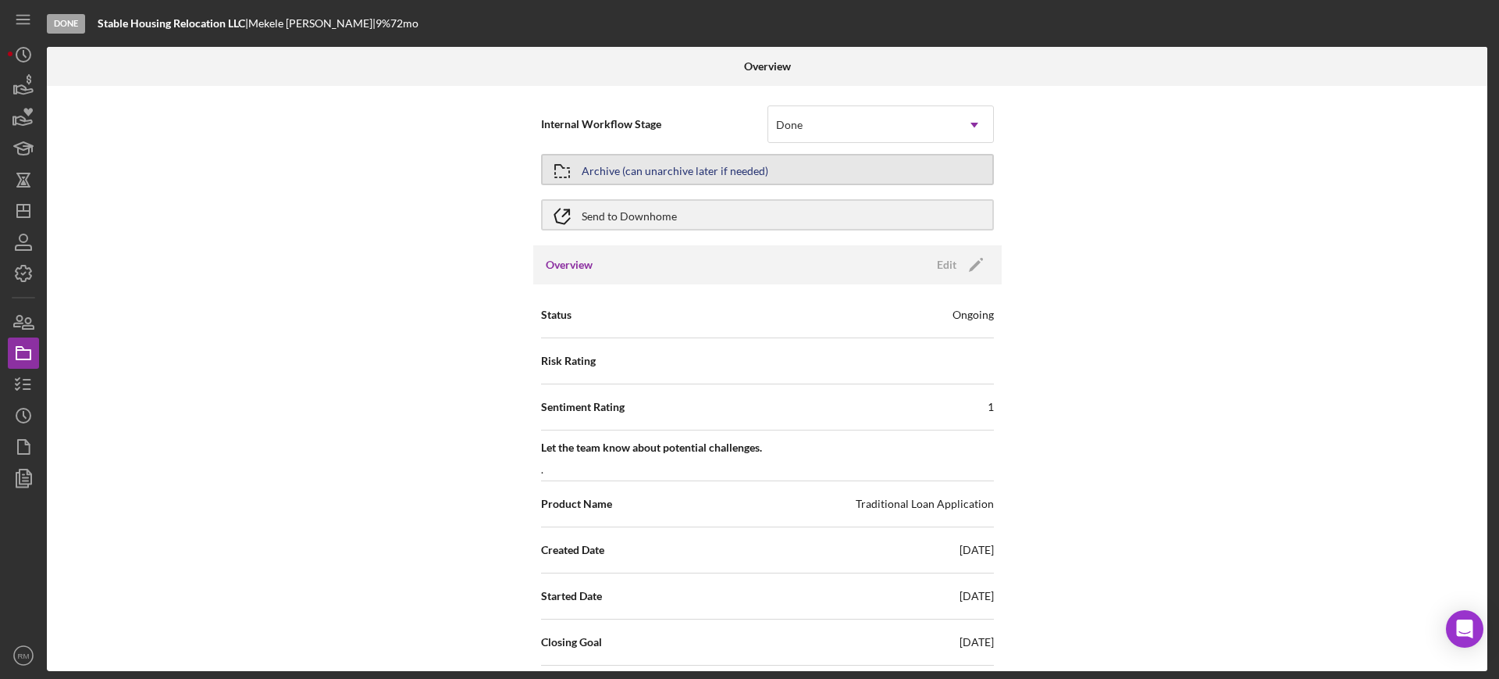
click at [626, 165] on div "Archive (can unarchive later if needed)" at bounding box center [675, 169] width 187 height 28
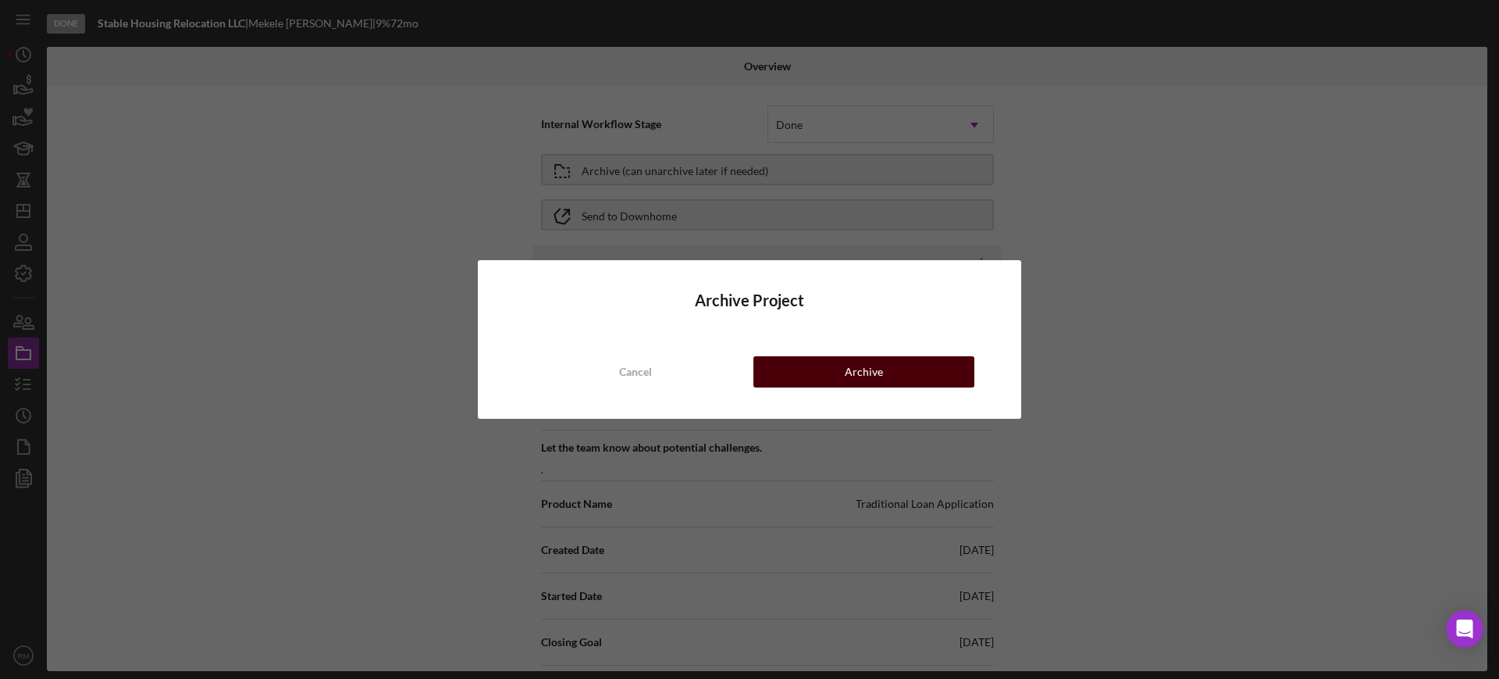
click at [822, 367] on button "Archive" at bounding box center [864, 371] width 221 height 31
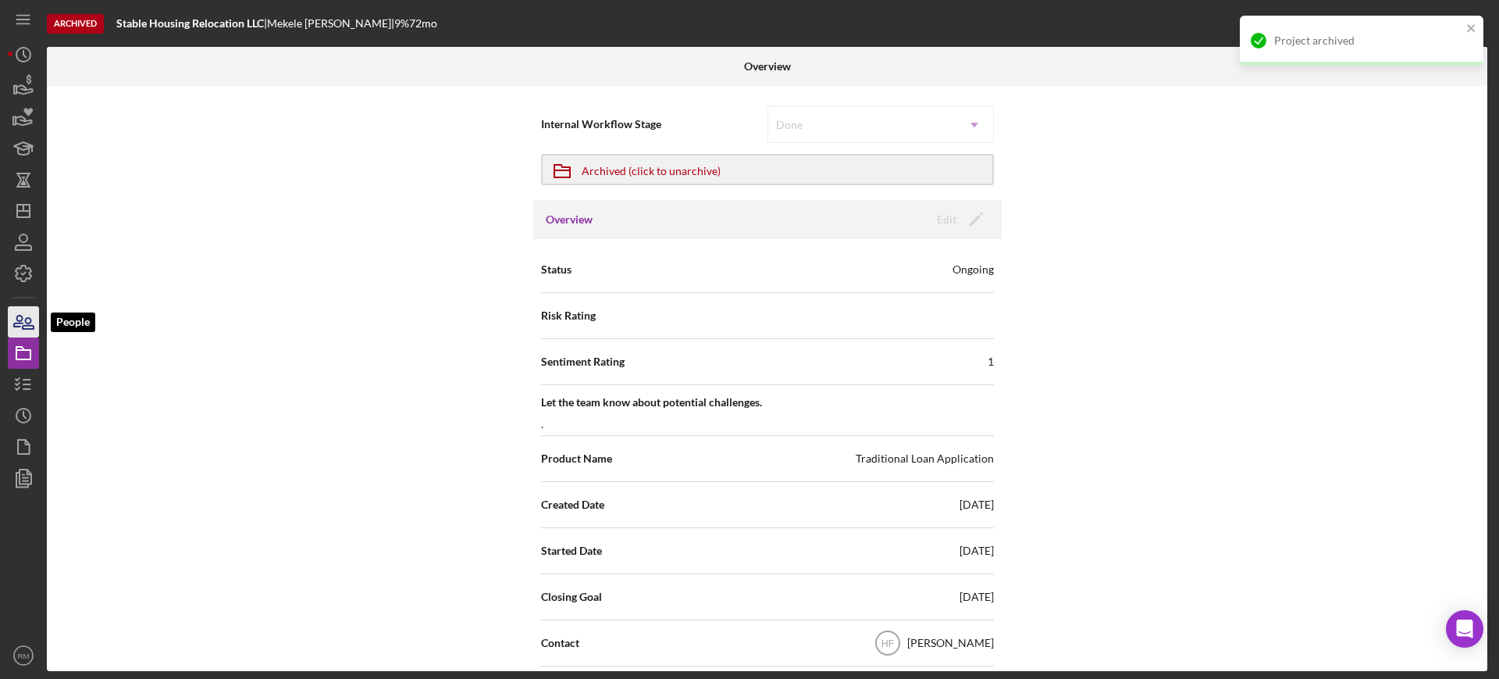
click at [34, 315] on icon "button" at bounding box center [23, 321] width 39 height 39
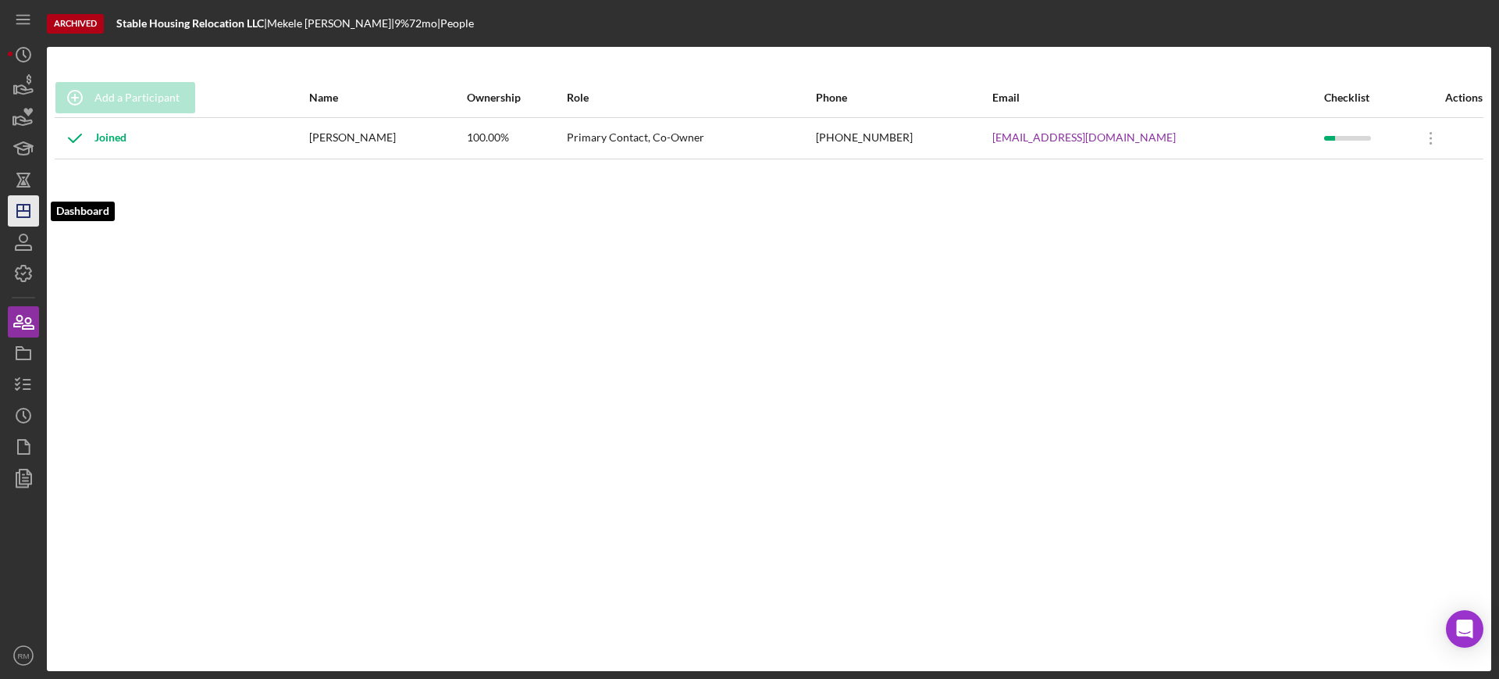
click at [9, 220] on icon "Icon/Dashboard" at bounding box center [23, 210] width 39 height 39
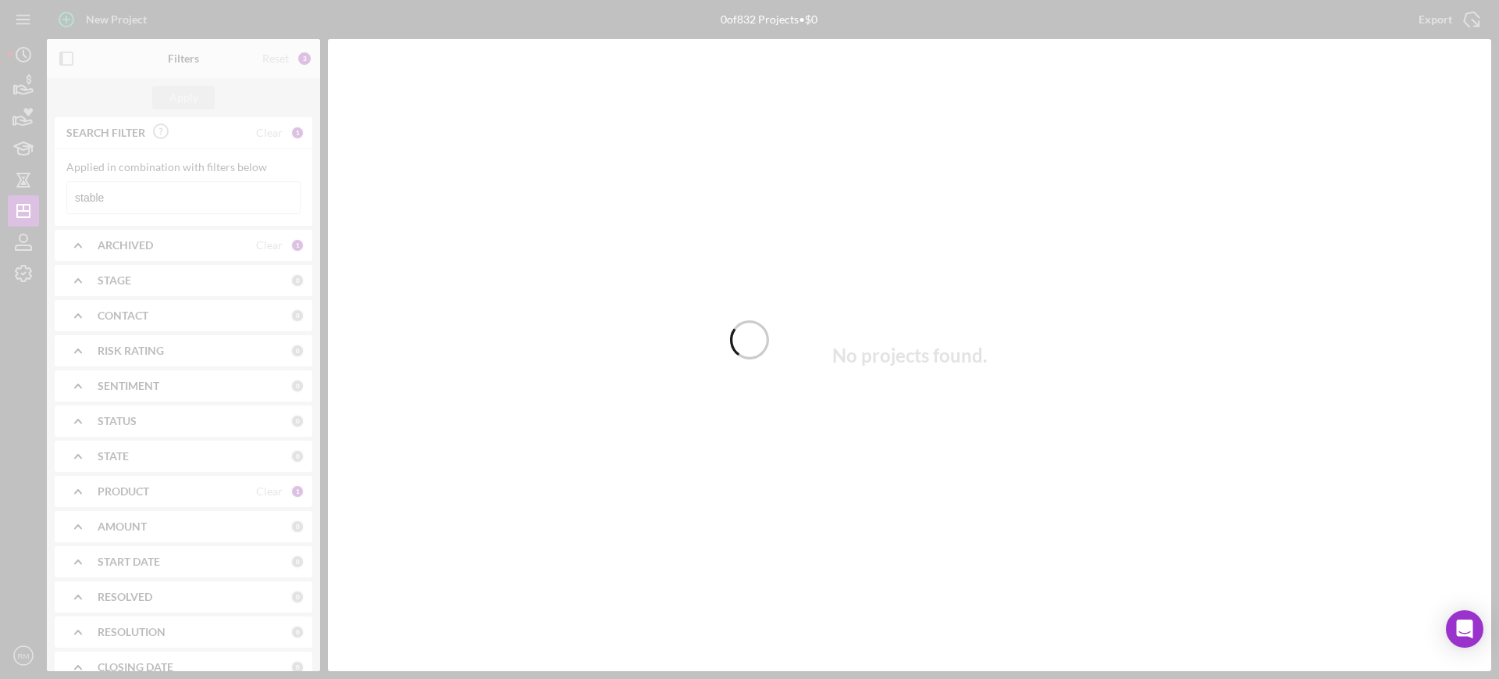
click at [176, 191] on div at bounding box center [749, 339] width 1499 height 679
drag, startPoint x: 120, startPoint y: 201, endPoint x: 176, endPoint y: 191, distance: 56.2
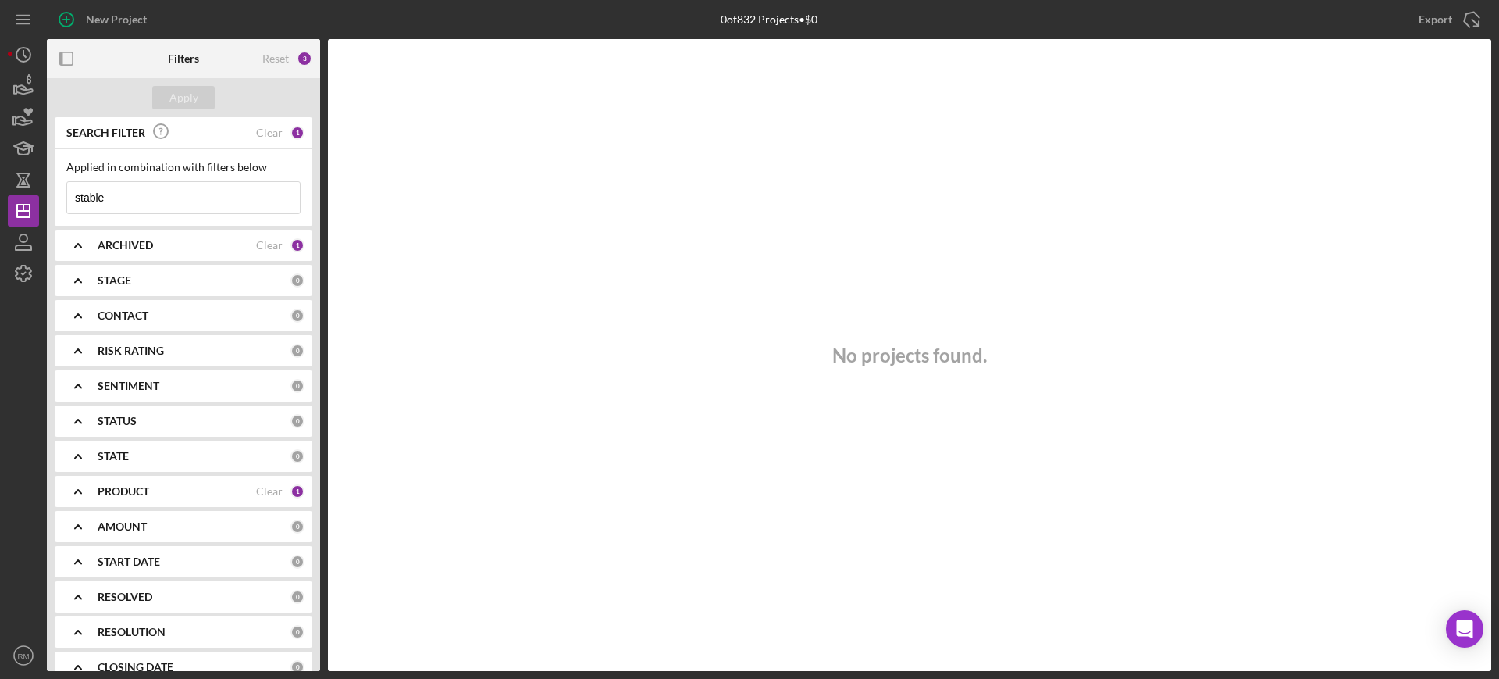
click at [176, 191] on input "stable" at bounding box center [183, 197] width 233 height 31
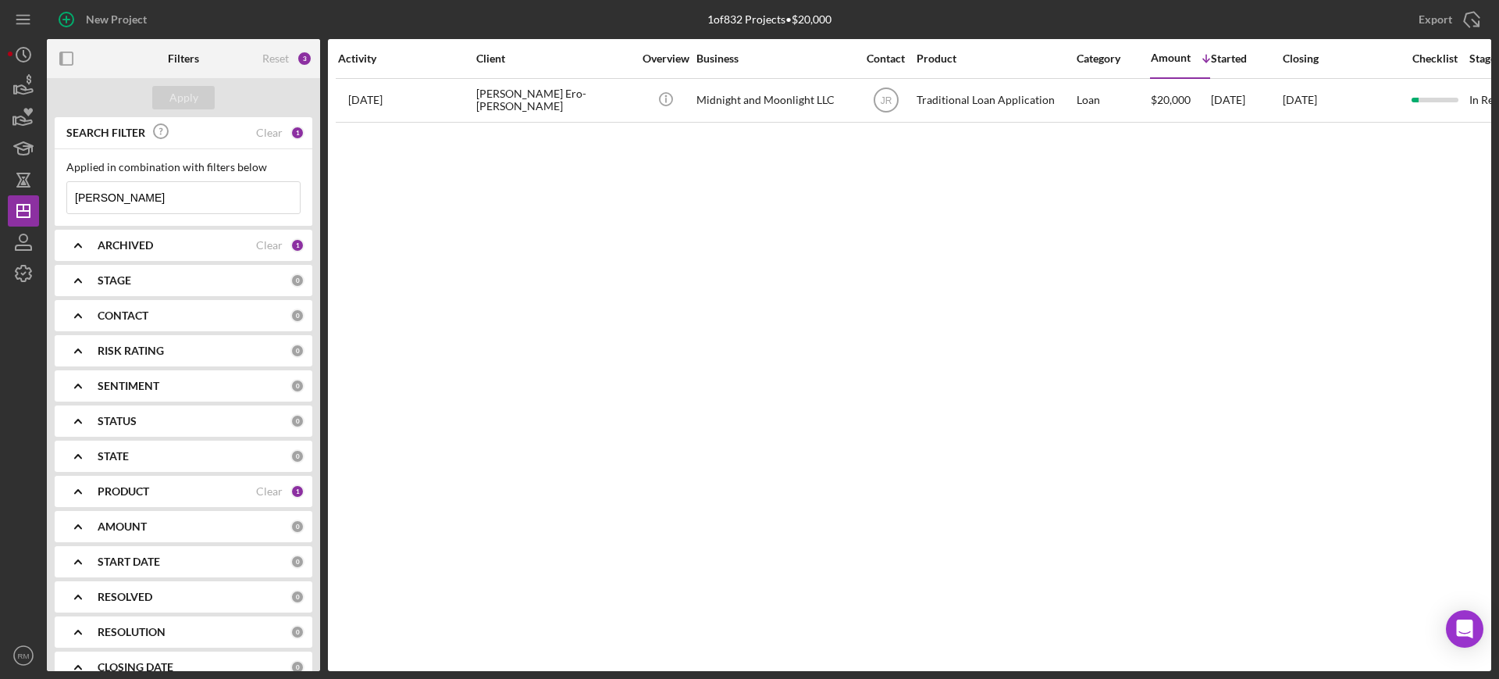
click at [179, 199] on input "[PERSON_NAME]" at bounding box center [183, 197] width 233 height 31
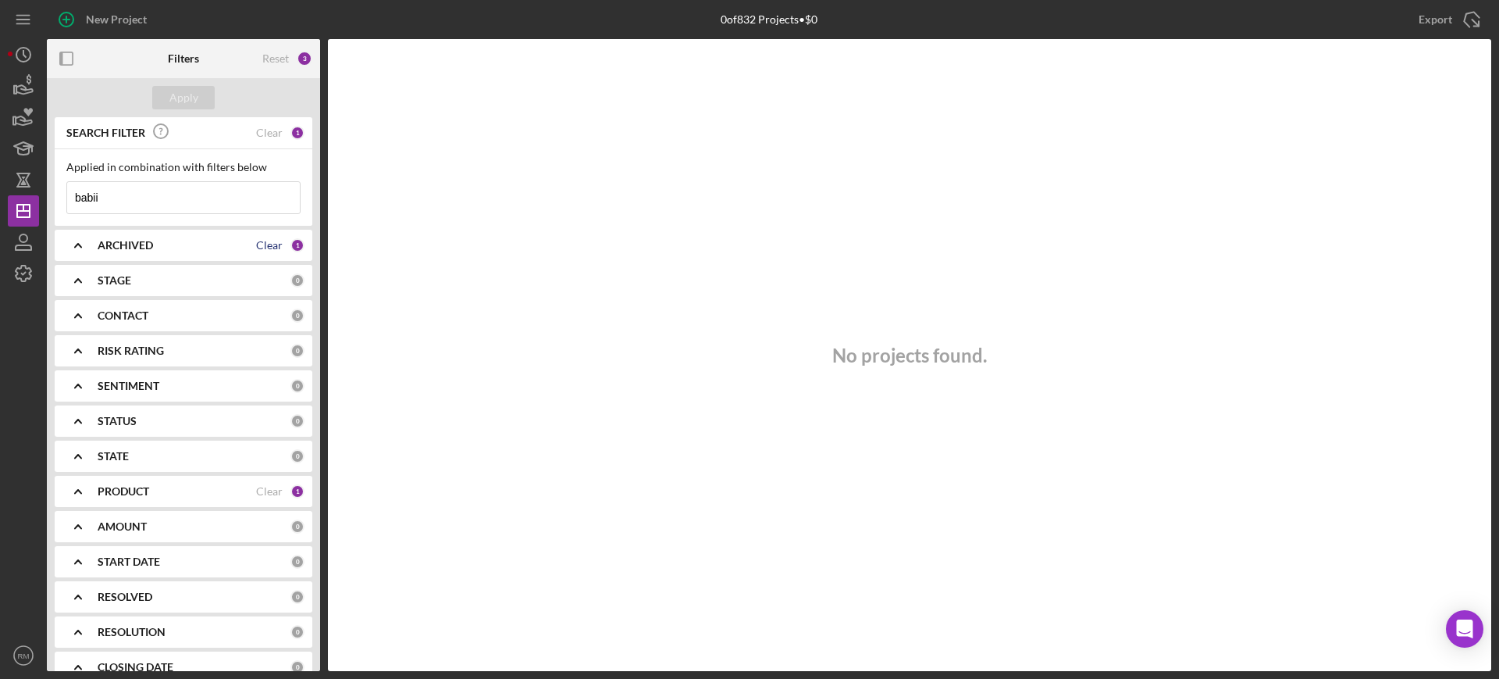
click at [271, 240] on div "Clear" at bounding box center [269, 245] width 27 height 12
click at [195, 93] on div "Apply" at bounding box center [183, 97] width 29 height 23
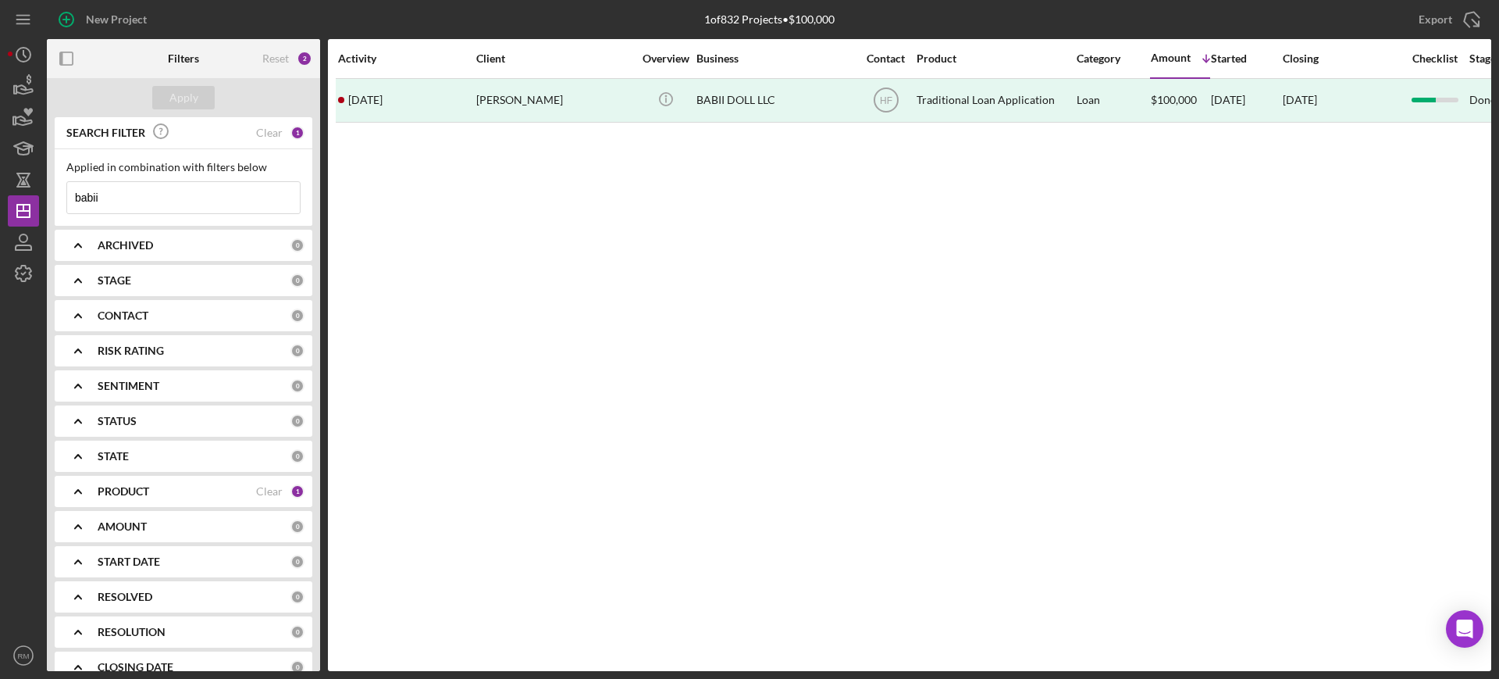
click at [148, 205] on input "babii" at bounding box center [183, 197] width 233 height 31
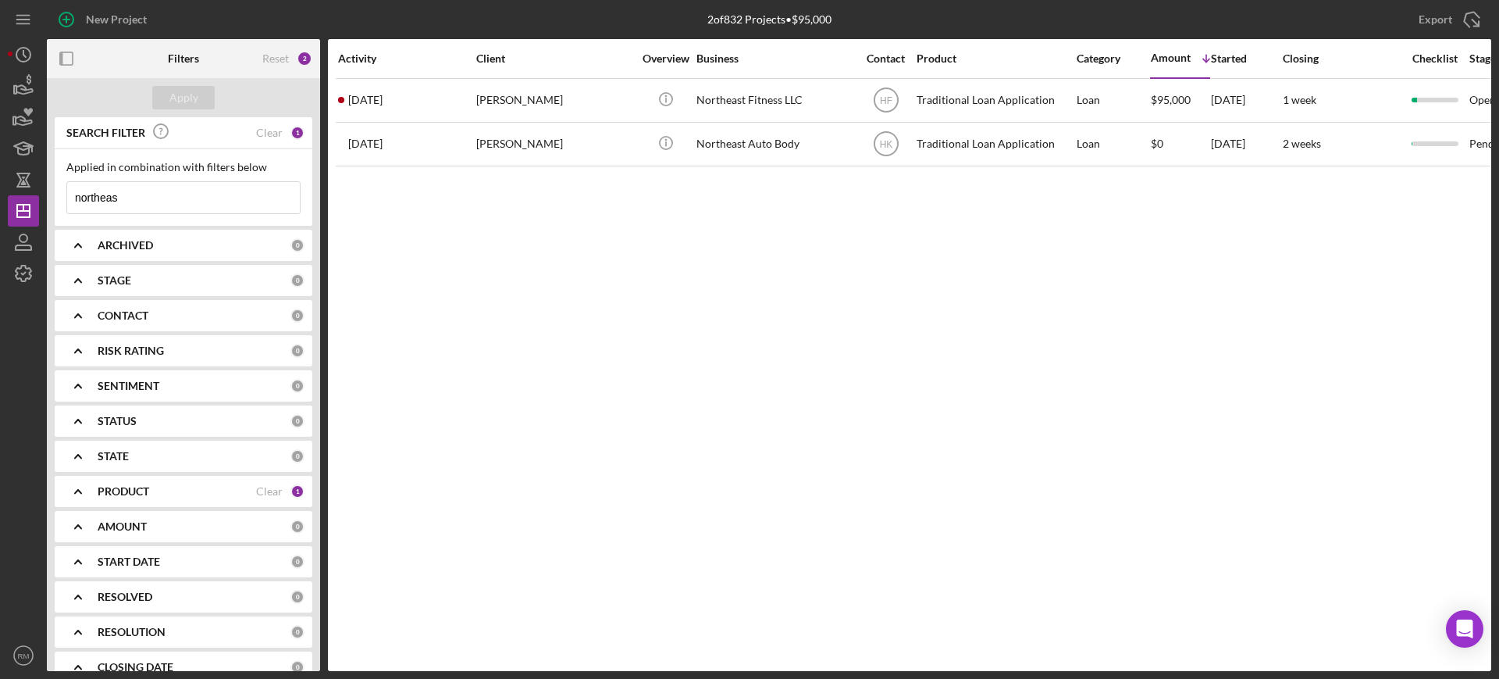
click at [205, 209] on input "northeas" at bounding box center [183, 197] width 233 height 31
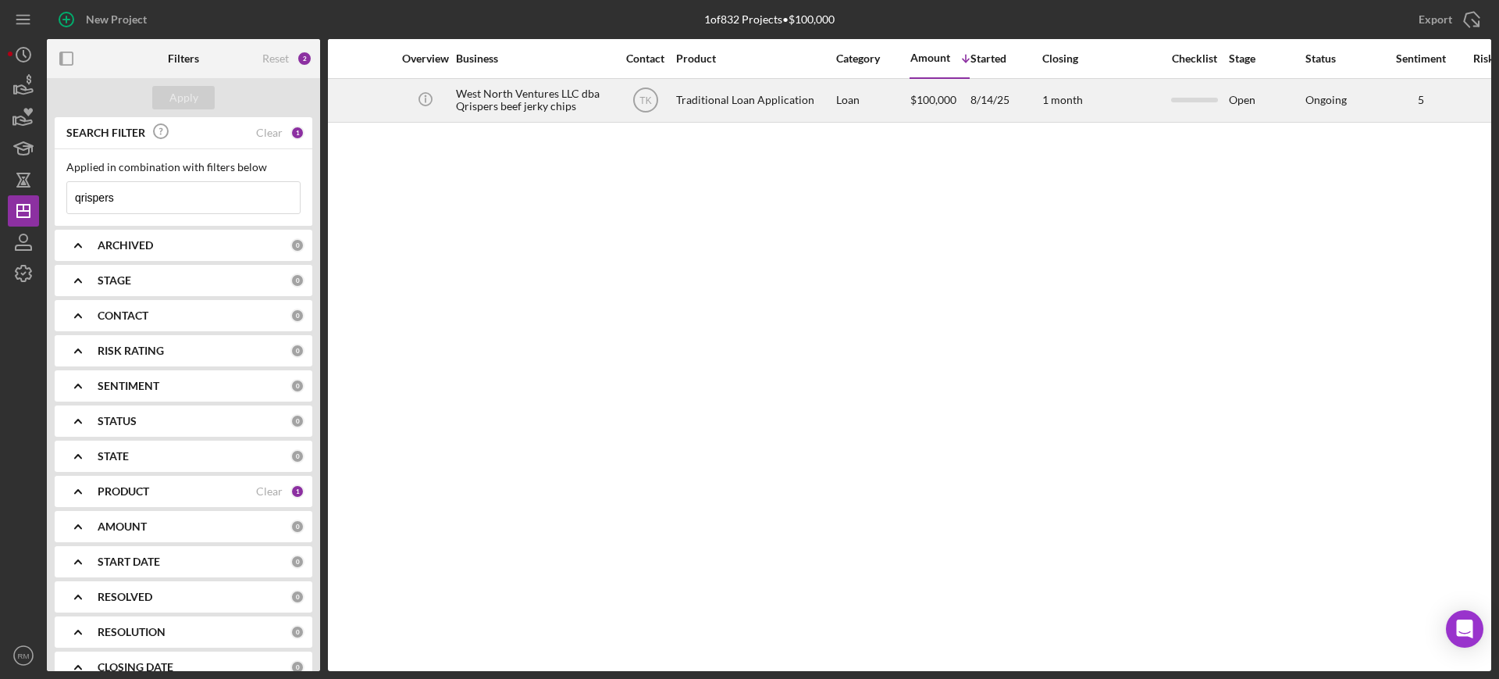
scroll to position [0, 59]
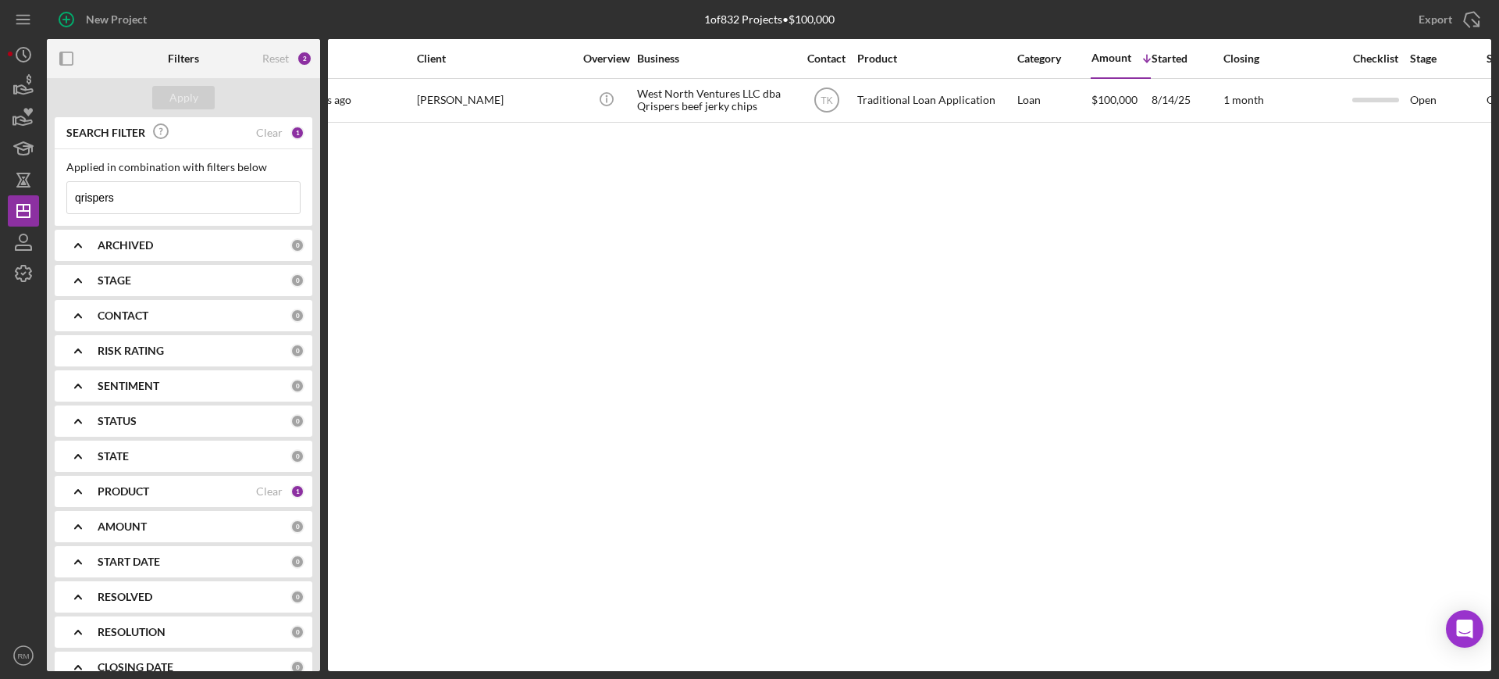
click at [126, 192] on input "qrispers" at bounding box center [183, 197] width 233 height 31
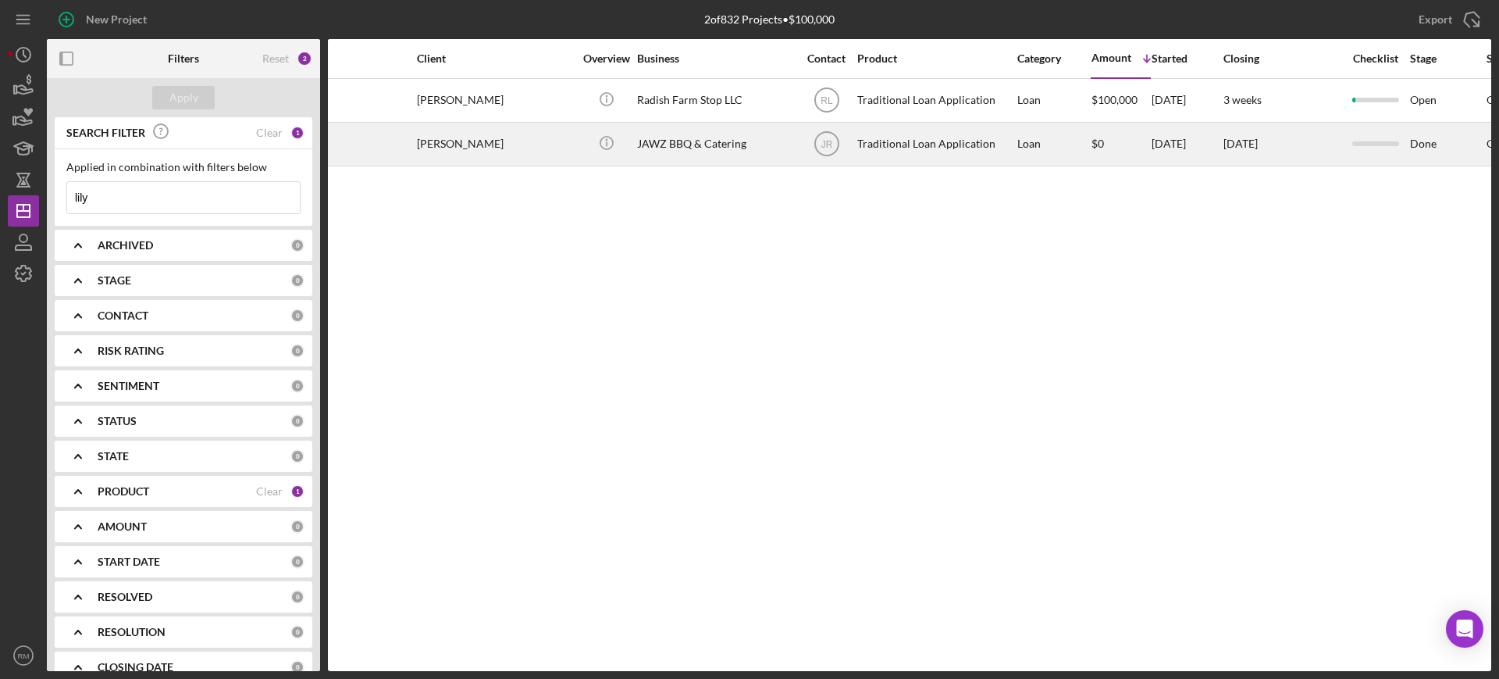
scroll to position [0, 0]
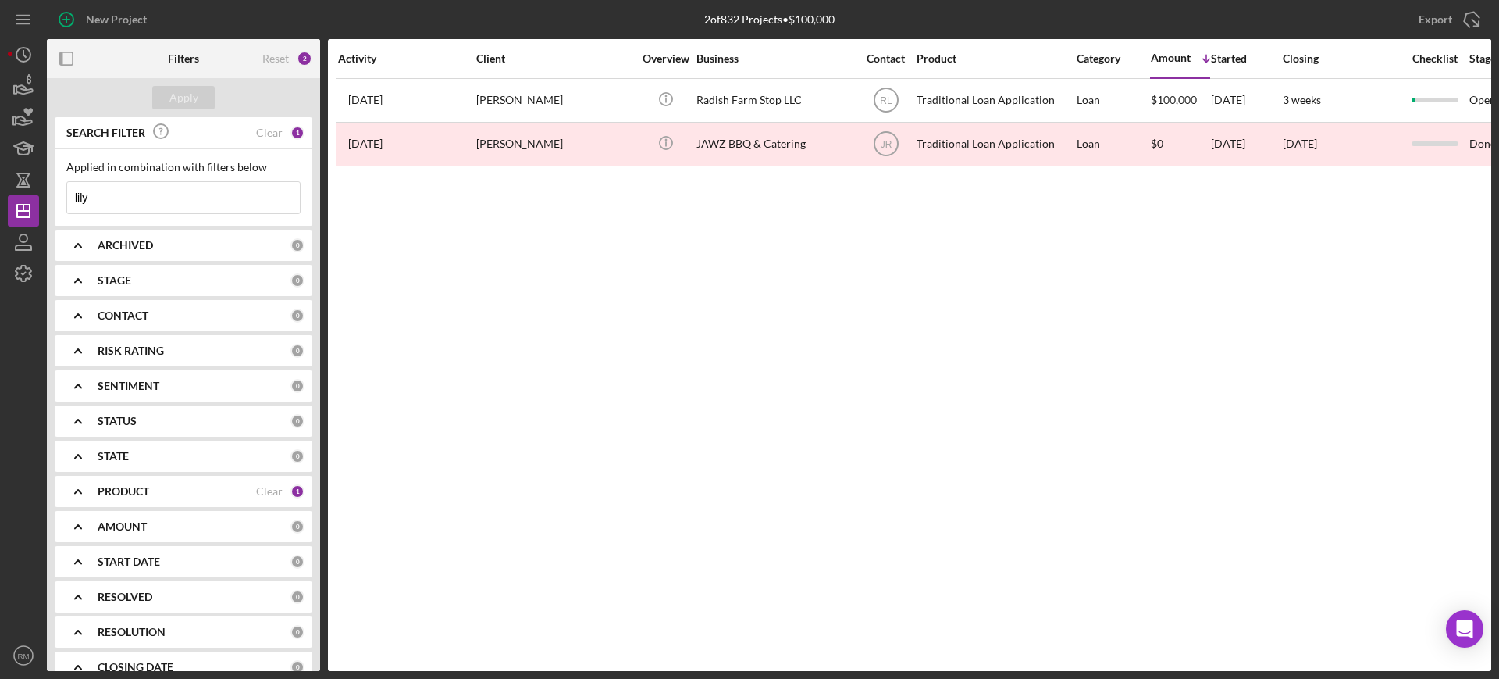
click at [122, 200] on input "lily" at bounding box center [183, 197] width 233 height 31
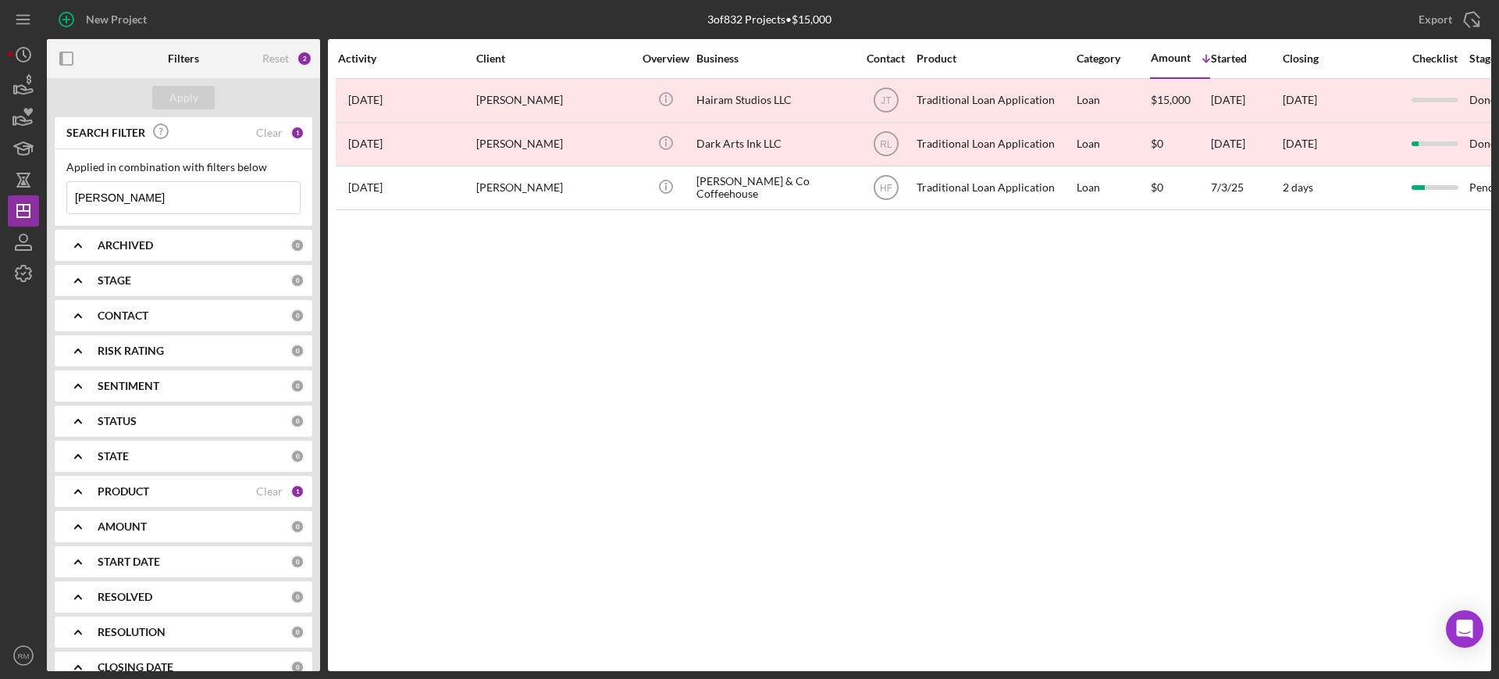
click at [178, 200] on input "[PERSON_NAME]" at bounding box center [183, 197] width 233 height 31
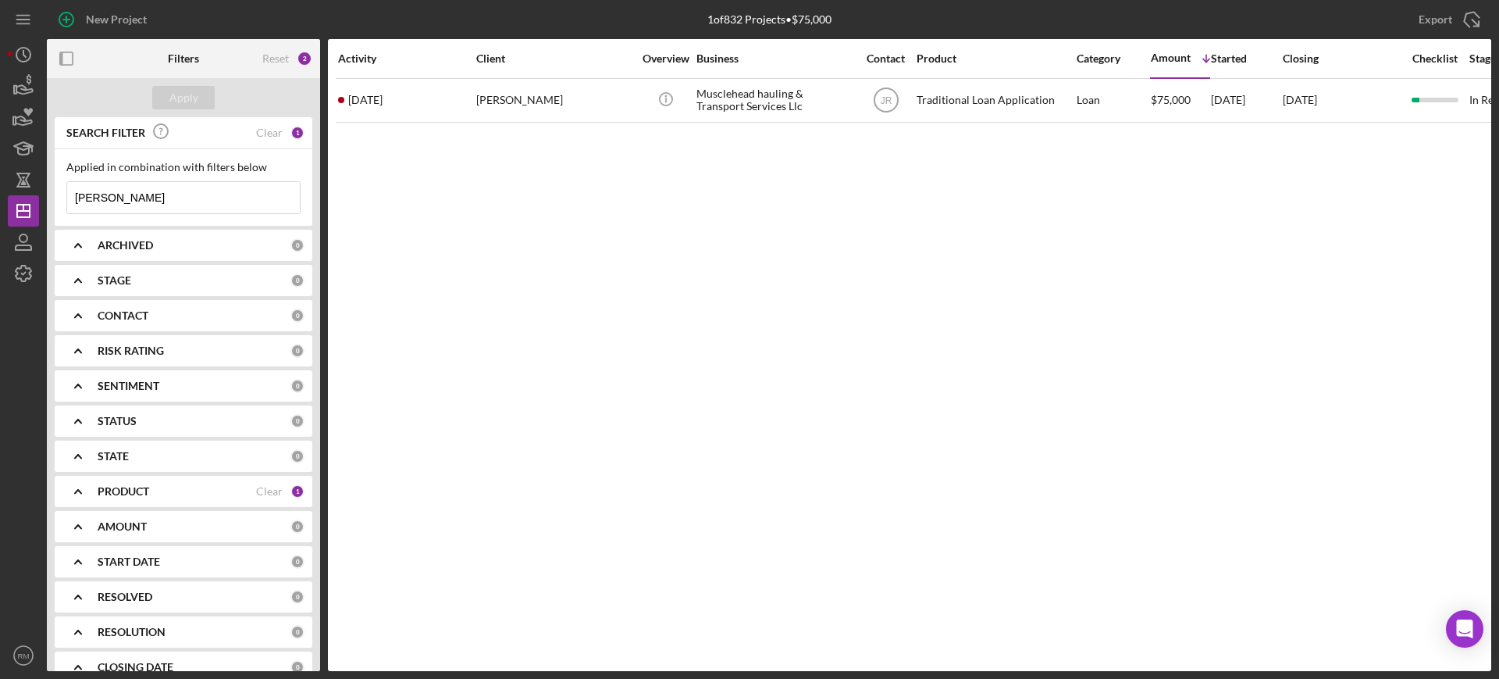
type input "[PERSON_NAME]"
